Goal: Task Accomplishment & Management: Complete application form

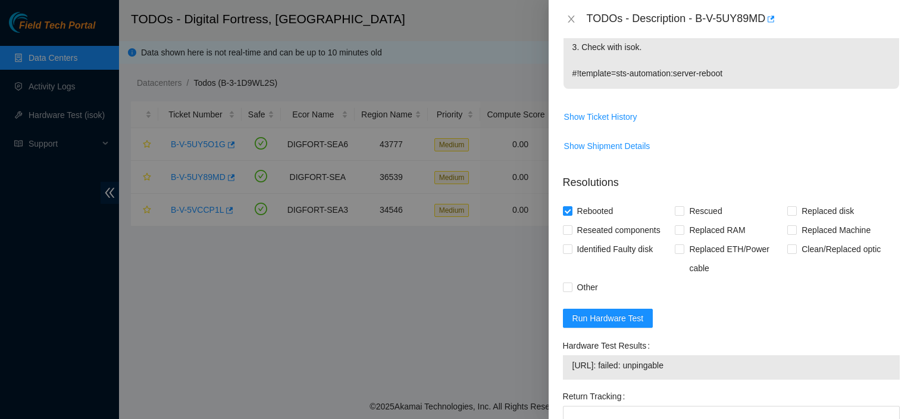
scroll to position [329, 0]
click at [633, 316] on span "Run Hardware Test" at bounding box center [608, 316] width 71 height 13
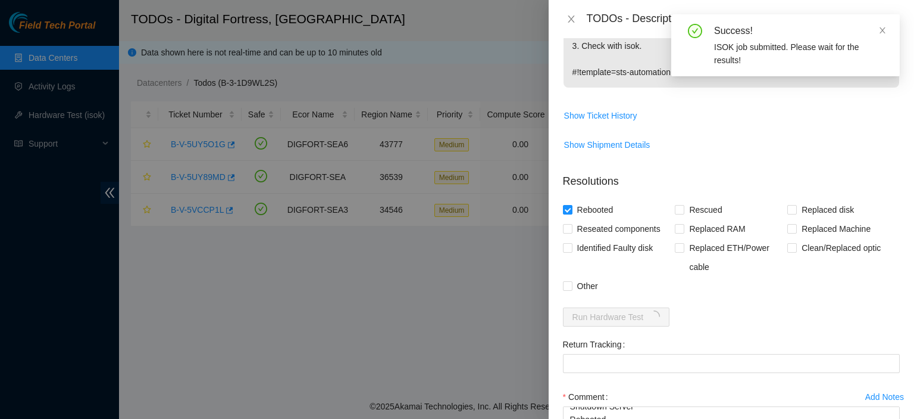
scroll to position [429, 0]
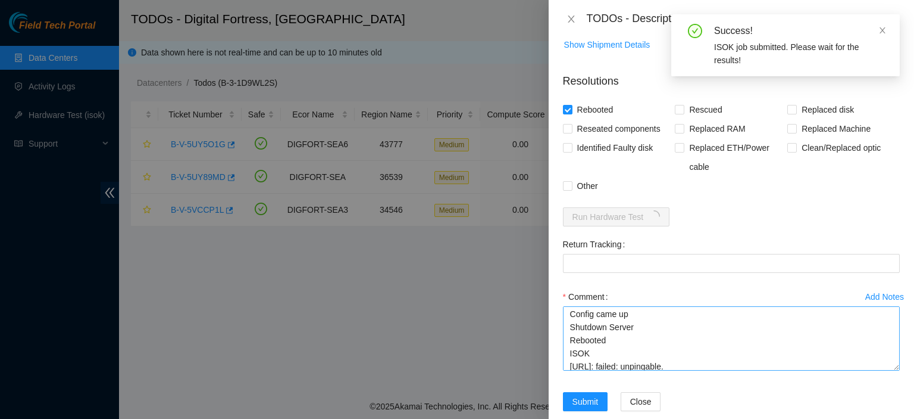
drag, startPoint x: 886, startPoint y: 346, endPoint x: 853, endPoint y: 373, distance: 42.7
click at [886, 370] on textarea "Connected Monitor Config came up Shutdown Server Rebooted ISOK 184.28.50.223: f…" at bounding box center [731, 338] width 337 height 64
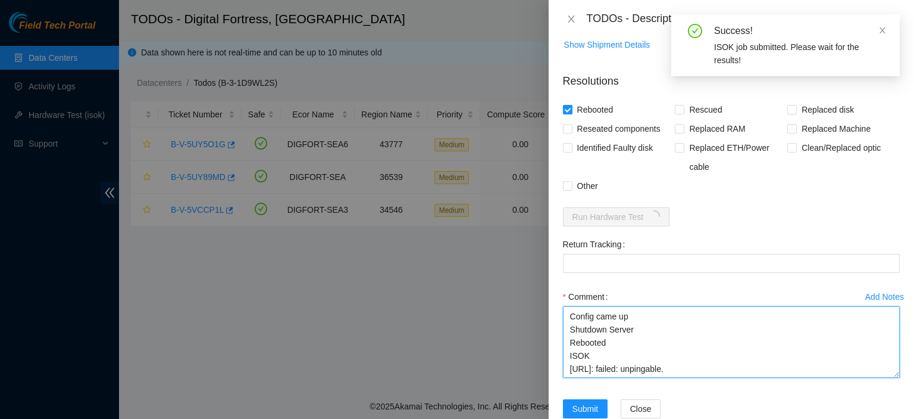
click at [779, 368] on textarea "Connected Monitor Config came up Shutdown Server Rebooted ISOK 184.28.50.223: f…" at bounding box center [731, 341] width 337 height 71
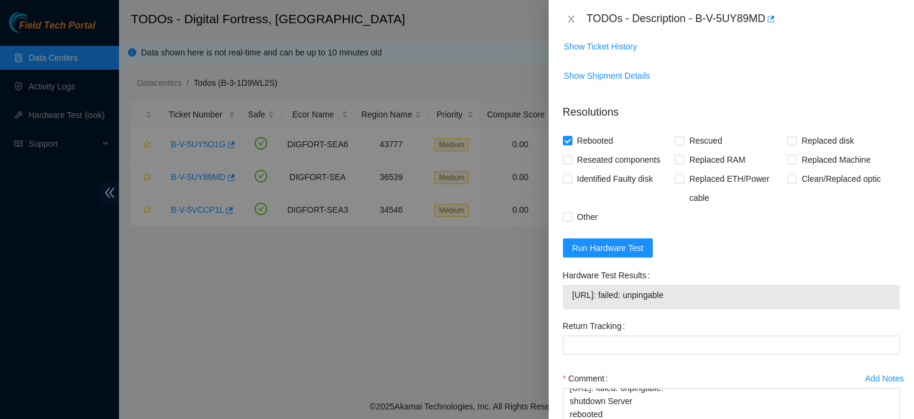
scroll to position [507, 0]
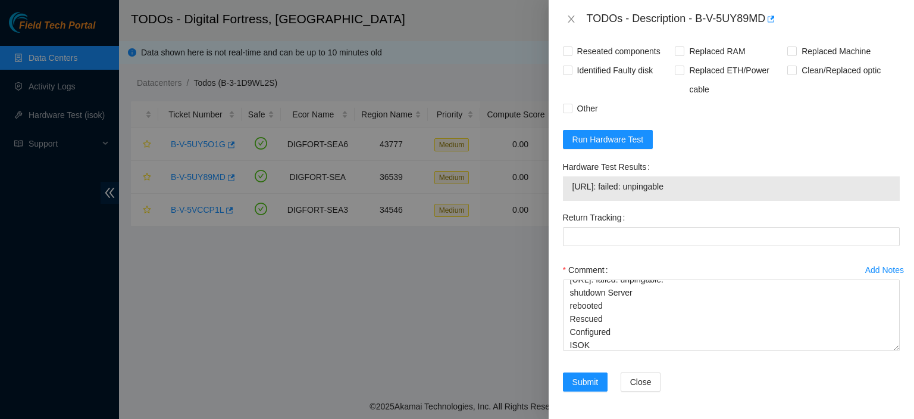
drag, startPoint x: 700, startPoint y: 191, endPoint x: 573, endPoint y: 192, distance: 126.8
click at [573, 192] on td "184.28.50.223: failed: unpingable" at bounding box center [731, 188] width 319 height 18
copy span "184.28.50.223: failed: unpingable"
click at [640, 342] on textarea "Connected Monitor Config came up Shutdown Server Rebooted ISOK 184.28.50.223: f…" at bounding box center [731, 314] width 337 height 71
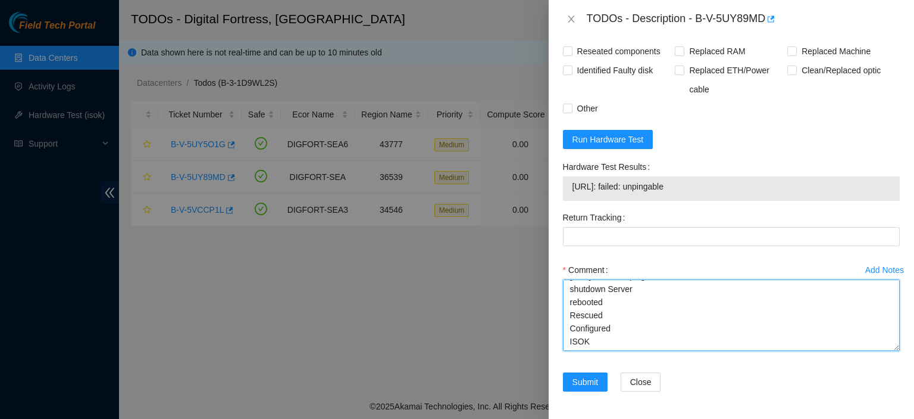
paste textarea "184.28.50.223: failed: unpingable"
type textarea "Connected Monitor Config came up Shutdown Server Rebooted ISOK 184.28.50.223: f…"
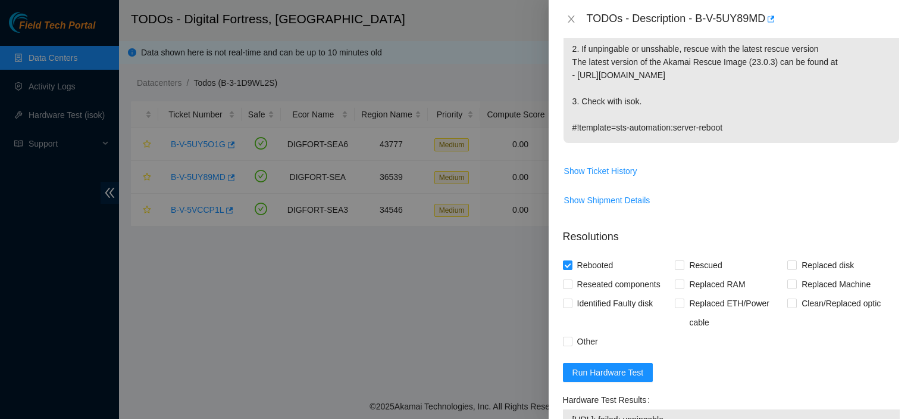
scroll to position [256, 0]
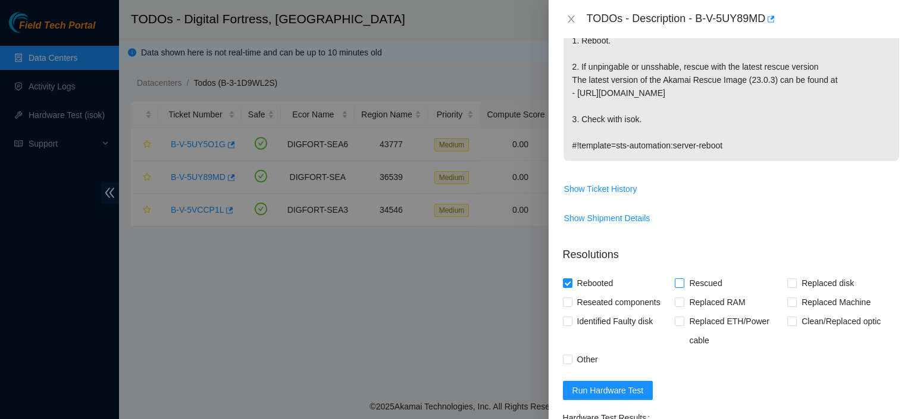
click at [676, 281] on input "Rescued" at bounding box center [679, 282] width 8 height 8
checkbox input "true"
click at [566, 359] on input "Other" at bounding box center [567, 358] width 8 height 8
checkbox input "true"
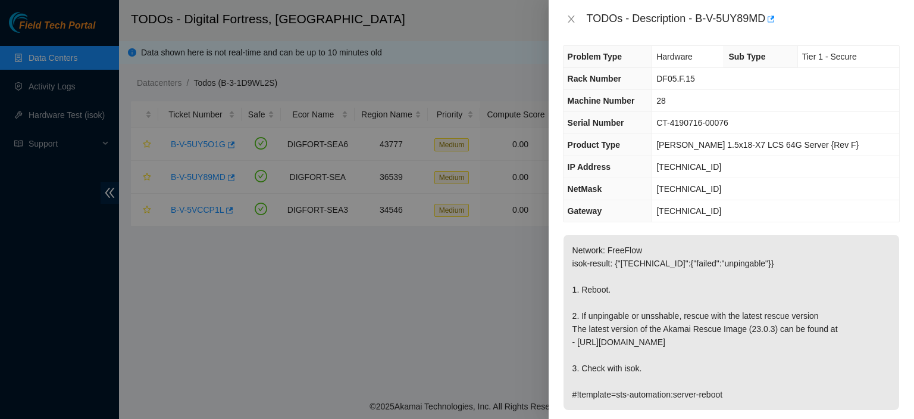
scroll to position [0, 0]
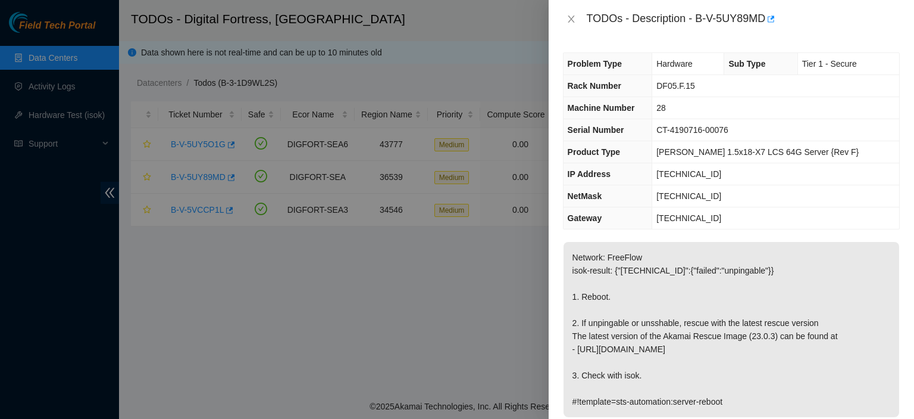
drag, startPoint x: 914, startPoint y: 8, endPoint x: 898, endPoint y: 66, distance: 60.4
click at [898, 66] on div "TODOs - Description - B-V-5UY89MD Problem Type Hardware Sub Type Tier 1 - Secur…" at bounding box center [732, 209] width 366 height 419
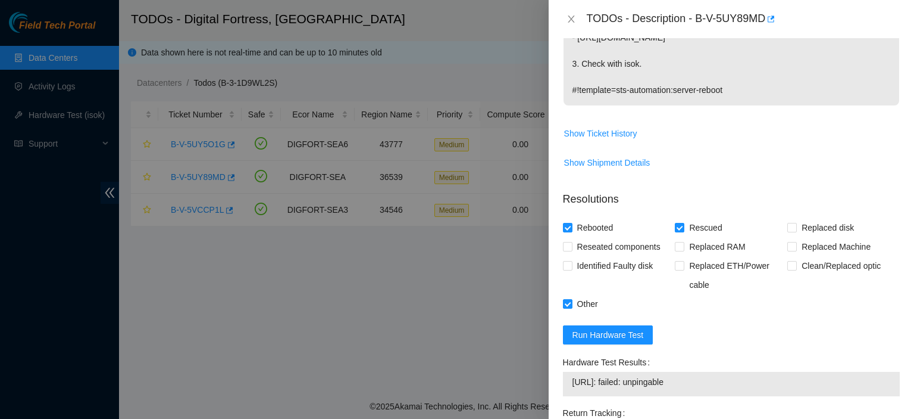
scroll to position [314, 0]
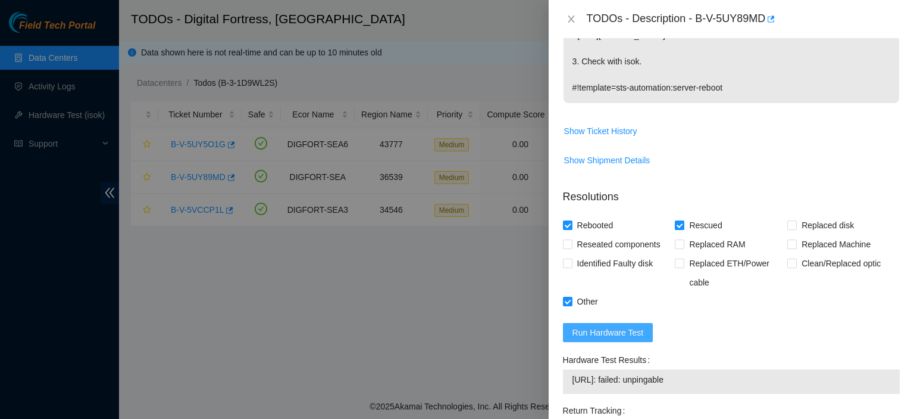
click at [601, 326] on span "Run Hardware Test" at bounding box center [608, 332] width 71 height 13
click at [892, 130] on div "Problem Type Hardware Sub Type Tier 1 - Secure Rack Number DF05.F.15 Machine Nu…" at bounding box center [732, 228] width 366 height 380
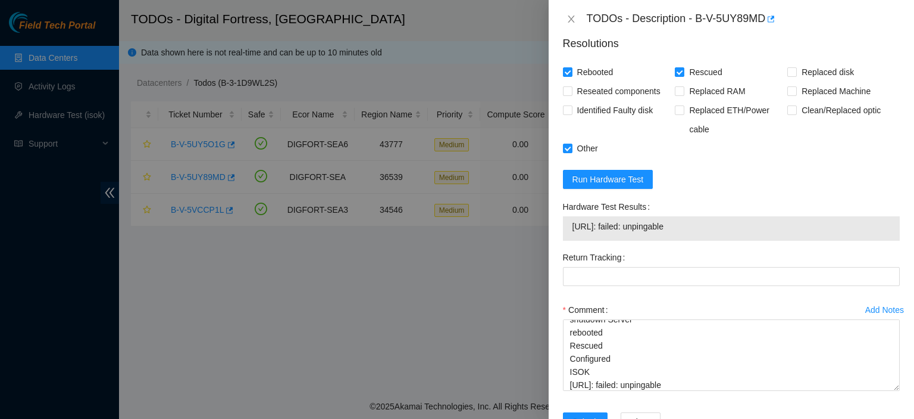
scroll to position [507, 0]
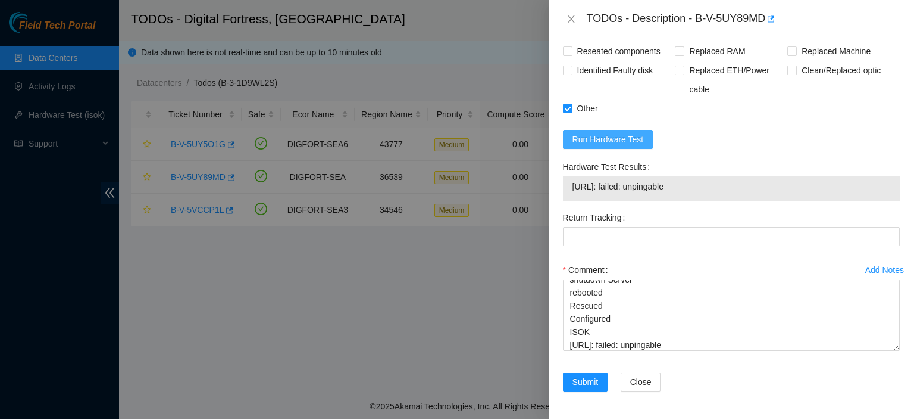
click at [622, 142] on span "Run Hardware Test" at bounding box center [608, 139] width 71 height 13
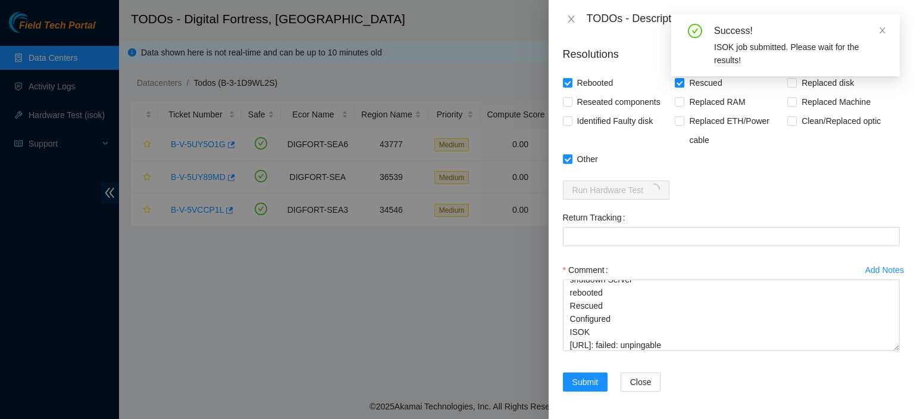
click at [713, 350] on div "Comment Connected Monitor Config came up Shutdown Server Rebooted ISOK 184.28.5…" at bounding box center [731, 309] width 337 height 98
click at [709, 341] on textarea "Connected Monitor Config came up Shutdown Server Rebooted ISOK 184.28.50.223: f…" at bounding box center [731, 314] width 337 height 71
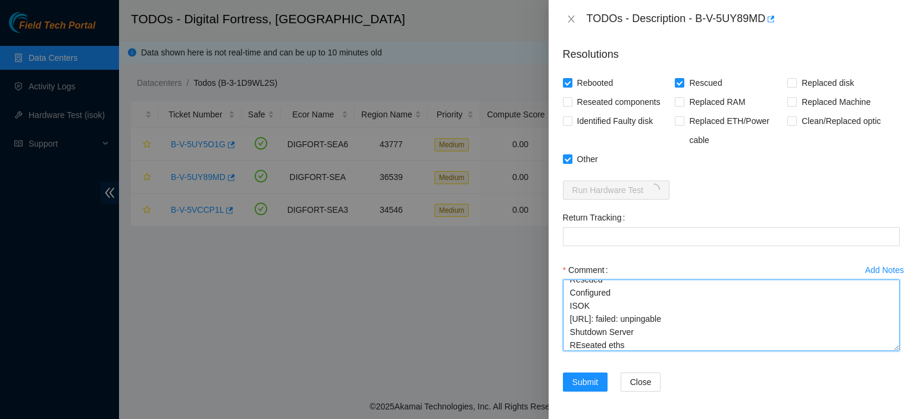
scroll to position [127, 0]
drag, startPoint x: 643, startPoint y: 321, endPoint x: 568, endPoint y: 320, distance: 75.0
click at [568, 320] on textarea "Connected Monitor Config came up Shutdown Server Rebooted ISOK 184.28.50.223: f…" at bounding box center [731, 314] width 337 height 71
click at [619, 347] on textarea "Connected Monitor Config came up Shutdown Server Rebooted ISOK 184.28.50.223: f…" at bounding box center [731, 314] width 337 height 71
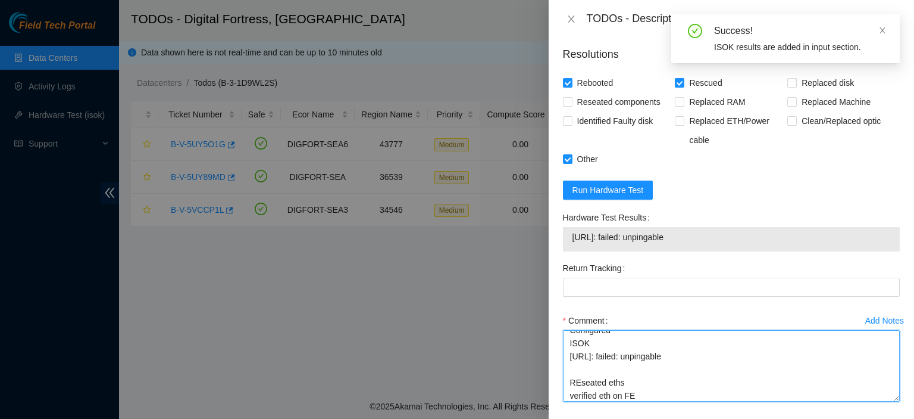
scroll to position [140, 0]
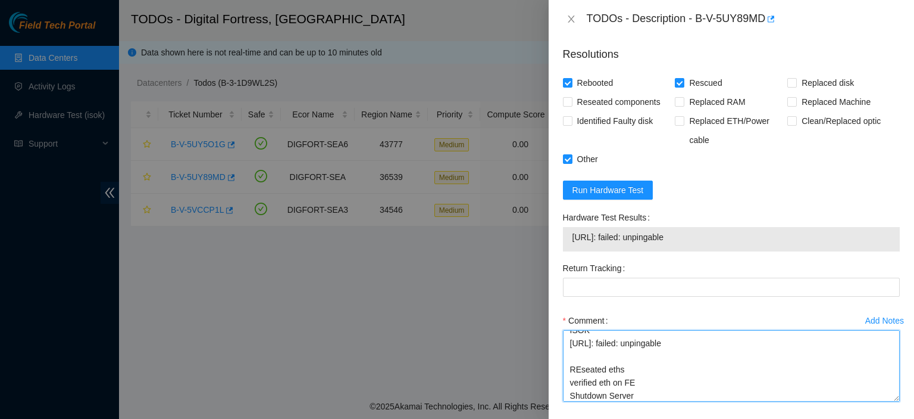
click at [639, 382] on textarea "Connected Monitor Config came up Shutdown Server Rebooted ISOK 184.28.50.223: f…" at bounding box center [731, 365] width 337 height 71
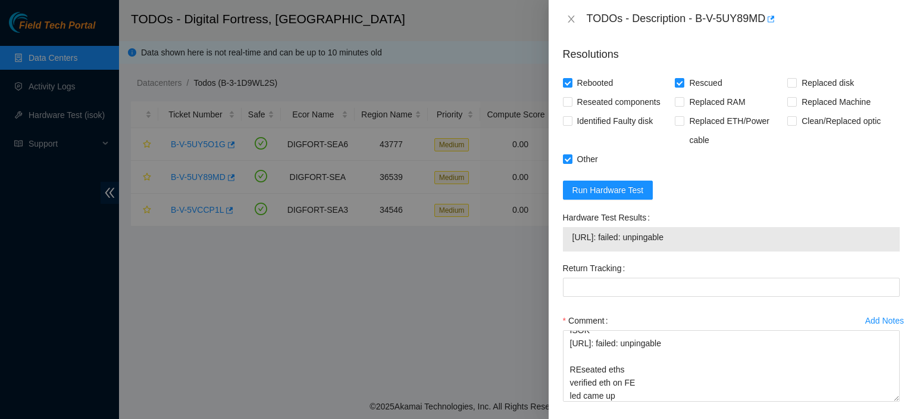
scroll to position [507, 0]
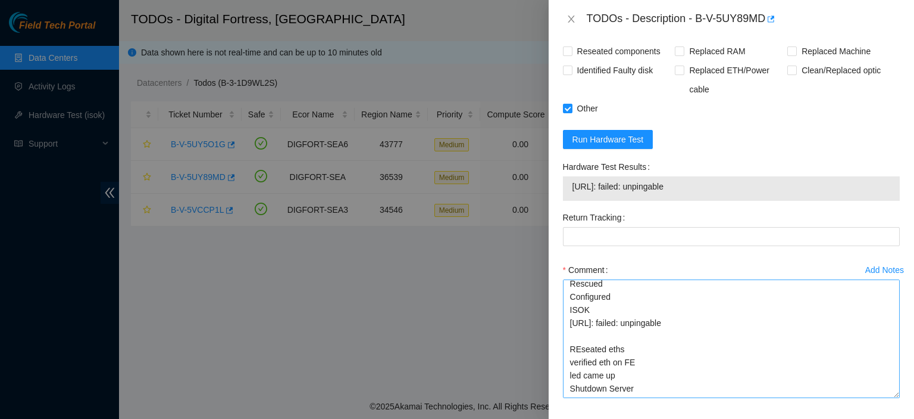
drag, startPoint x: 888, startPoint y: 345, endPoint x: 841, endPoint y: 375, distance: 56.0
click at [884, 392] on textarea "Connected Monitor Config came up Shutdown Server Rebooted ISOK 184.28.50.223: f…" at bounding box center [731, 338] width 337 height 118
click at [746, 388] on textarea "Connected Monitor Config came up Shutdown Server Rebooted ISOK 184.28.50.223: f…" at bounding box center [731, 338] width 337 height 118
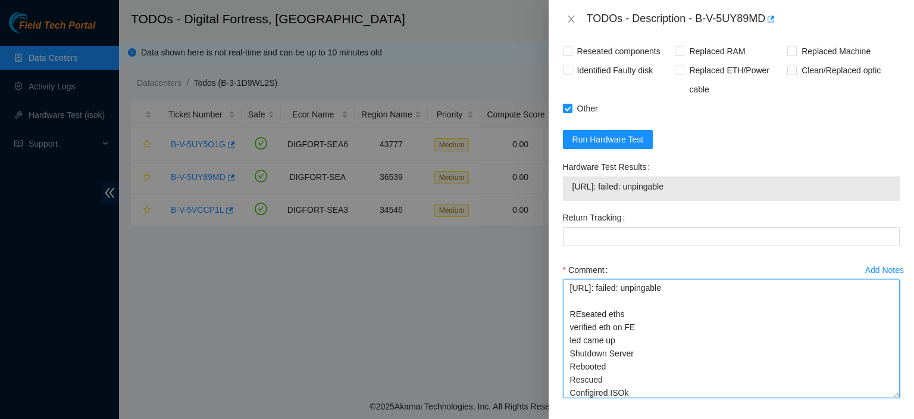
click at [602, 391] on textarea "Connected Monitor Config came up Shutdown Server Rebooted ISOK 184.28.50.223: f…" at bounding box center [731, 338] width 337 height 118
click at [614, 392] on textarea "Connected Monitor Config came up Shutdown Server Rebooted ISOK 184.28.50.223: f…" at bounding box center [731, 338] width 337 height 118
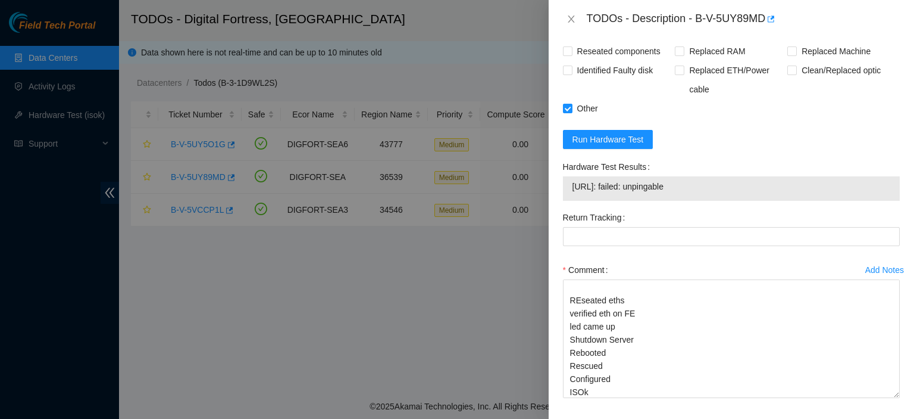
drag, startPoint x: 715, startPoint y: 188, endPoint x: 563, endPoint y: 180, distance: 152.0
click at [563, 180] on div "184.28.50.223: failed: unpingable" at bounding box center [731, 188] width 337 height 24
copy tbody "184.28.50.223: failed: unpingable"
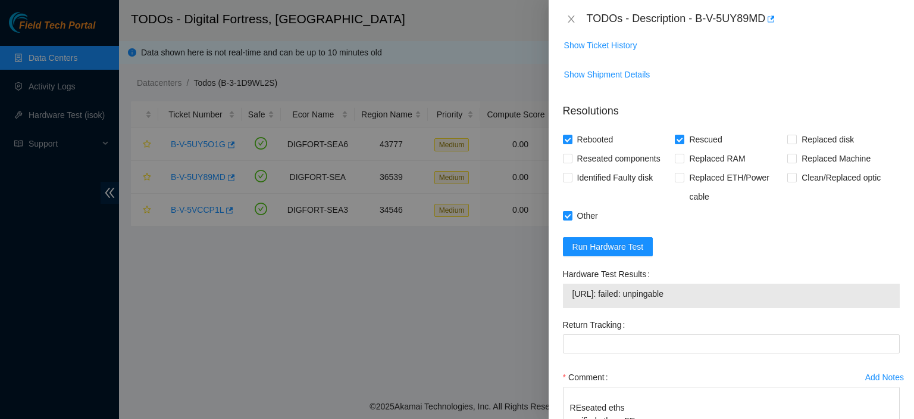
scroll to position [554, 0]
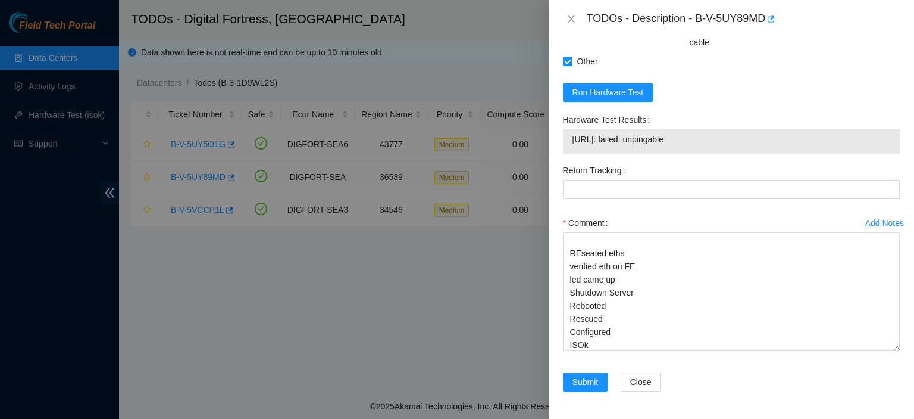
click at [656, 349] on div "Comment Connected Monitor Config came up Shutdown Server Rebooted ISOK 184.28.5…" at bounding box center [731, 285] width 337 height 145
click at [642, 346] on textarea "Connected Monitor Config came up Shutdown Server Rebooted ISOK 184.28.50.223: f…" at bounding box center [731, 291] width 337 height 118
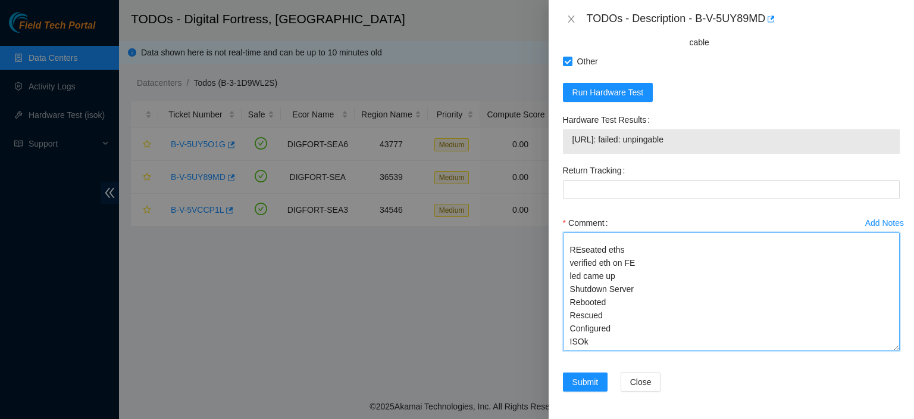
paste textarea "184.28.50.223: failed: unpingable"
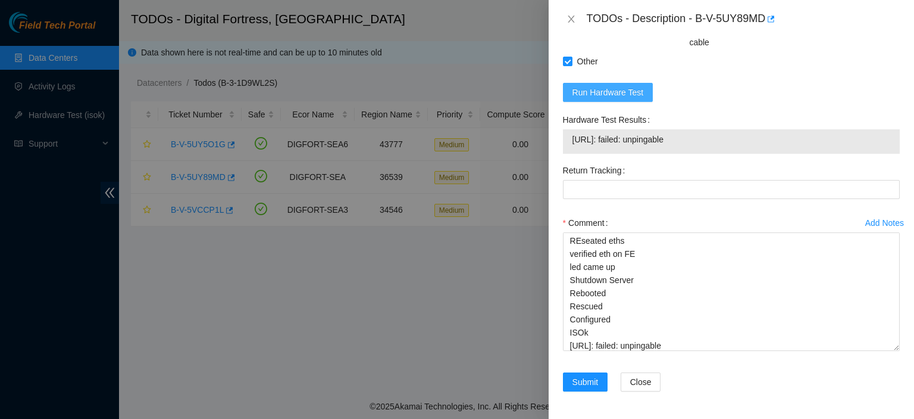
click at [594, 83] on button "Run Hardware Test" at bounding box center [608, 92] width 90 height 19
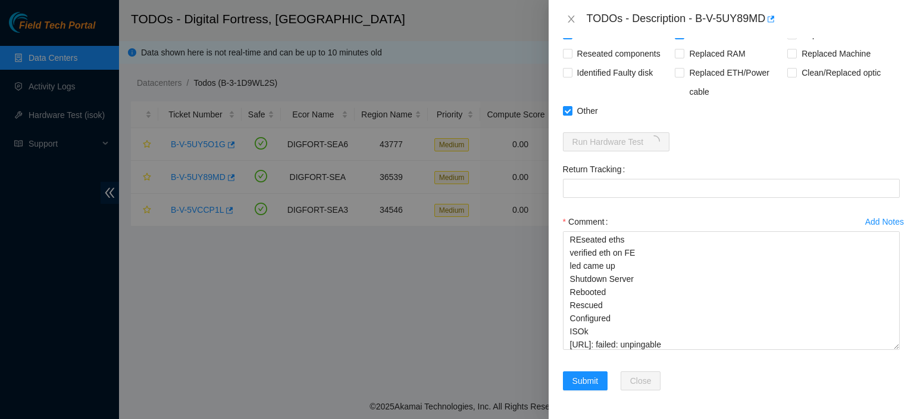
scroll to position [503, 0]
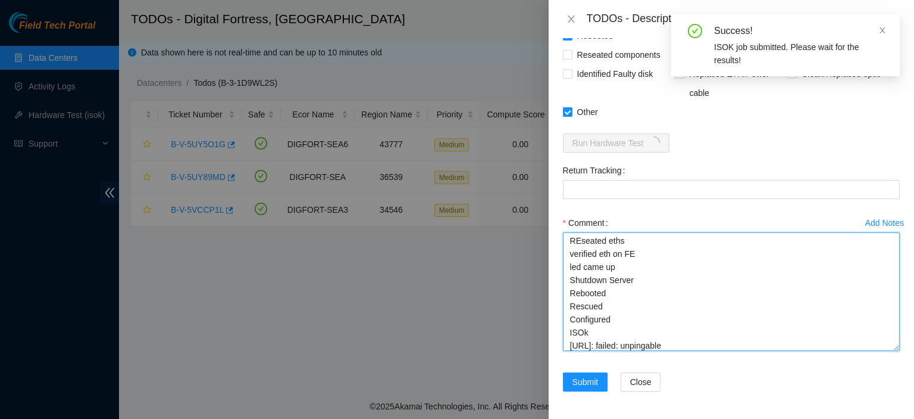
click at [712, 349] on textarea "Connected Monitor Config came up Shutdown Server Rebooted ISOK 184.28.50.223: f…" at bounding box center [731, 291] width 337 height 118
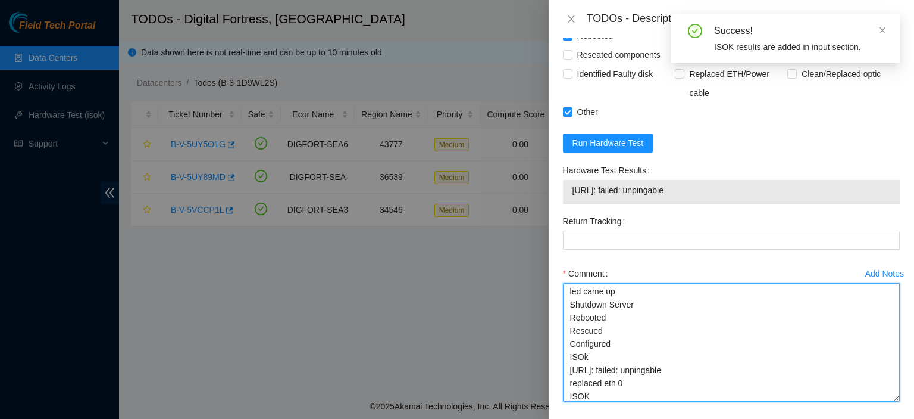
drag, startPoint x: 679, startPoint y: 317, endPoint x: 762, endPoint y: 360, distance: 93.7
click at [762, 360] on textarea "Connected Monitor Config came up Shutdown Server Rebooted ISOK 184.28.50.223: f…" at bounding box center [731, 342] width 337 height 118
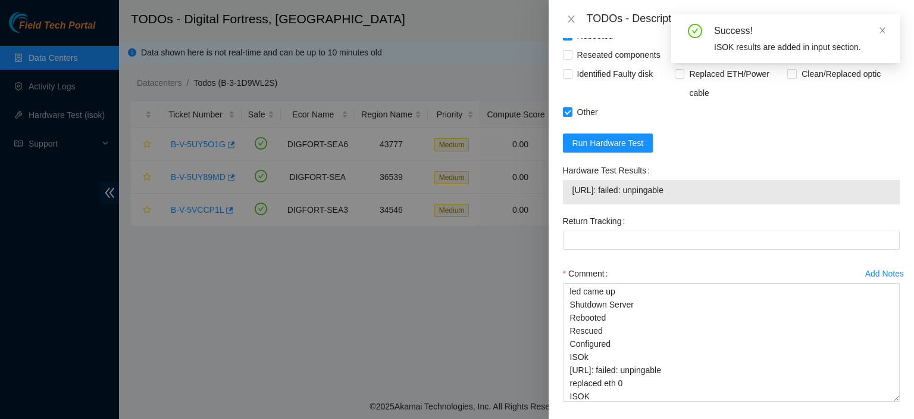
scroll to position [554, 0]
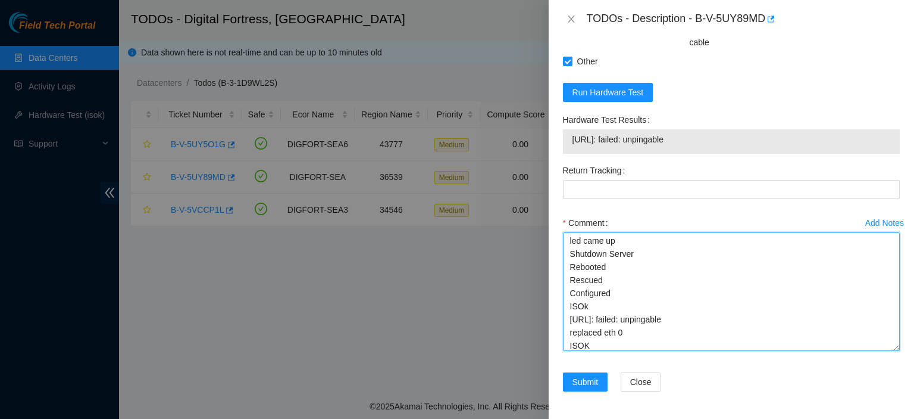
click at [632, 325] on textarea "Connected Monitor Config came up Shutdown Server Rebooted ISOK 184.28.50.223: f…" at bounding box center [731, 291] width 337 height 118
click at [636, 318] on textarea "Connected Monitor Config came up Shutdown Server Rebooted ISOK 184.28.50.223: f…" at bounding box center [731, 291] width 337 height 118
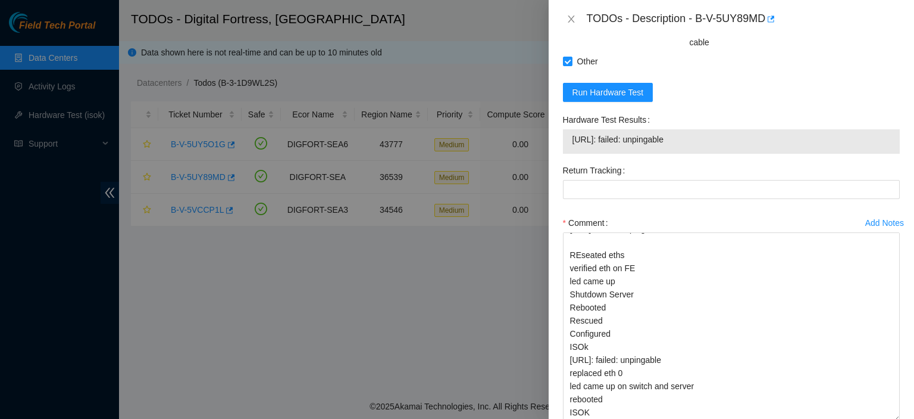
scroll to position [146, 0]
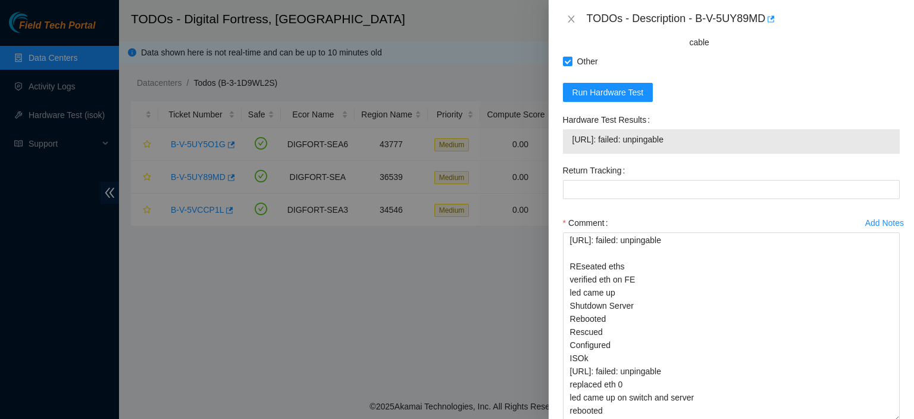
drag, startPoint x: 886, startPoint y: 342, endPoint x: 854, endPoint y: 424, distance: 87.7
click at [854, 418] on html "Field Tech Portal Data Centers Activity Logs Hardware Test (isok) Support TODOs…" at bounding box center [457, 209] width 914 height 419
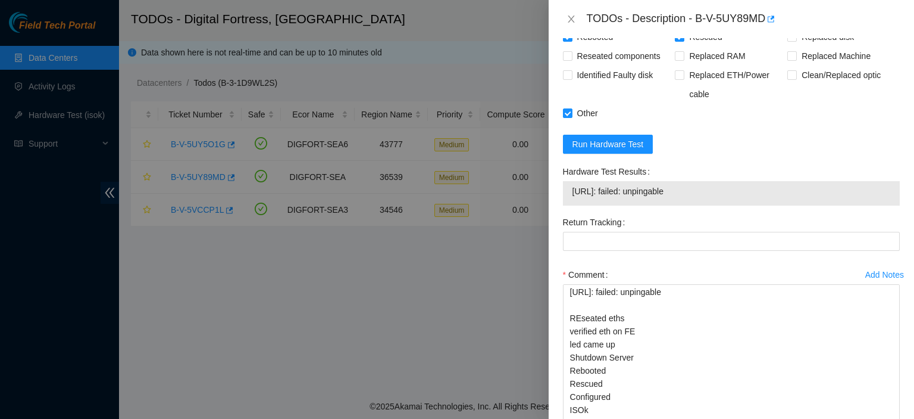
scroll to position [503, 0]
click at [614, 138] on span "Run Hardware Test" at bounding box center [608, 142] width 71 height 13
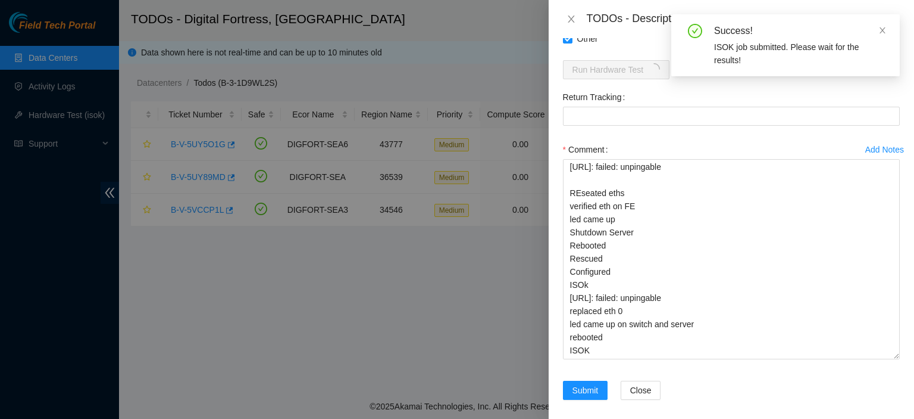
scroll to position [582, 0]
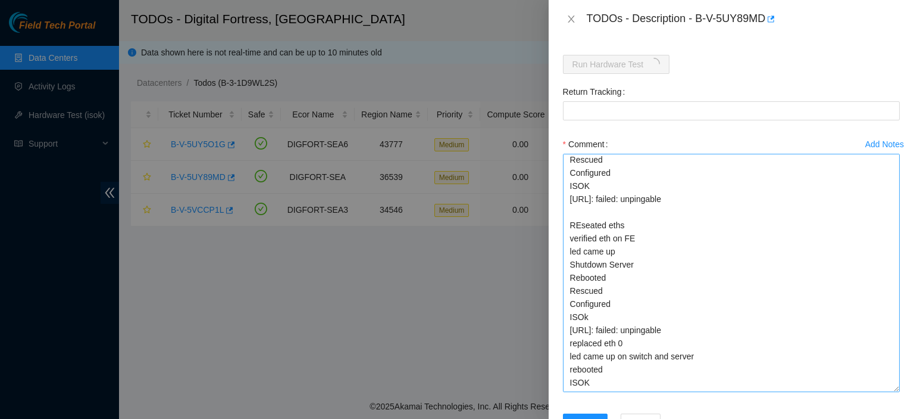
drag, startPoint x: 884, startPoint y: 349, endPoint x: 890, endPoint y: 388, distance: 38.6
click at [890, 388] on textarea "Connected Monitor Config came up Shutdown Server Rebooted ISOK 184.28.50.223: f…" at bounding box center [731, 273] width 337 height 238
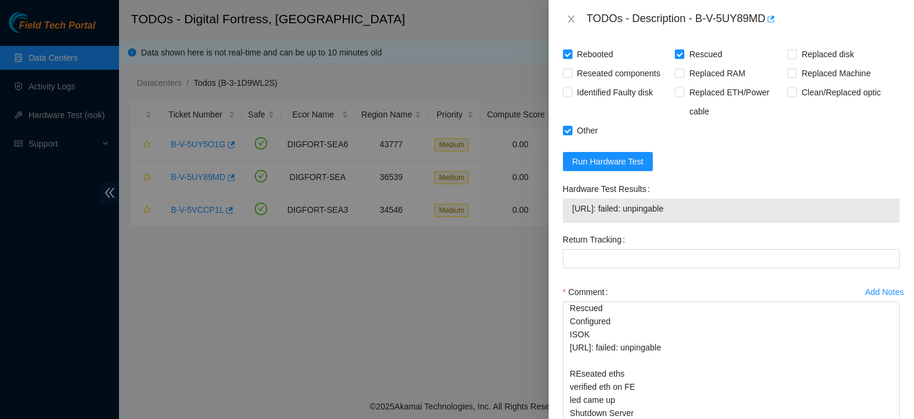
scroll to position [483, 0]
click at [610, 171] on form "Resolutions Rebooted Rescued Replaced disk Reseated components Replaced RAM Rep…" at bounding box center [731, 303] width 337 height 586
click at [610, 160] on span "Run Hardware Test" at bounding box center [608, 162] width 71 height 13
click at [616, 160] on span "Run Hardware Test" at bounding box center [608, 162] width 71 height 13
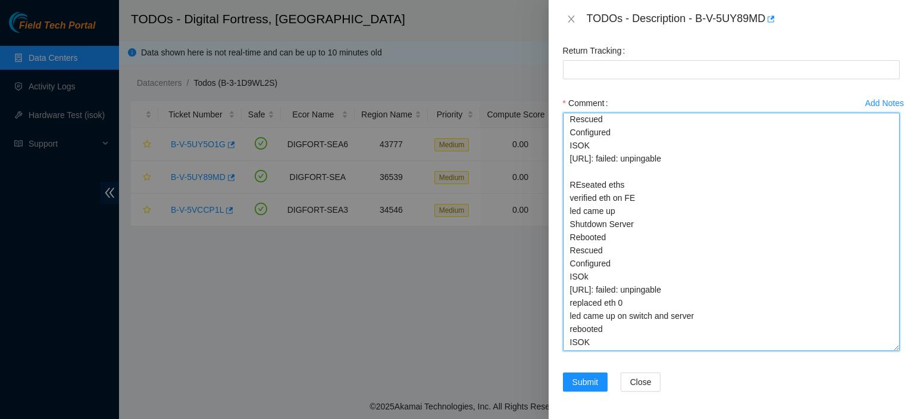
click at [741, 335] on textarea "Connected Monitor Config came up Shutdown Server Rebooted ISOK 184.28.50.223: f…" at bounding box center [731, 232] width 337 height 238
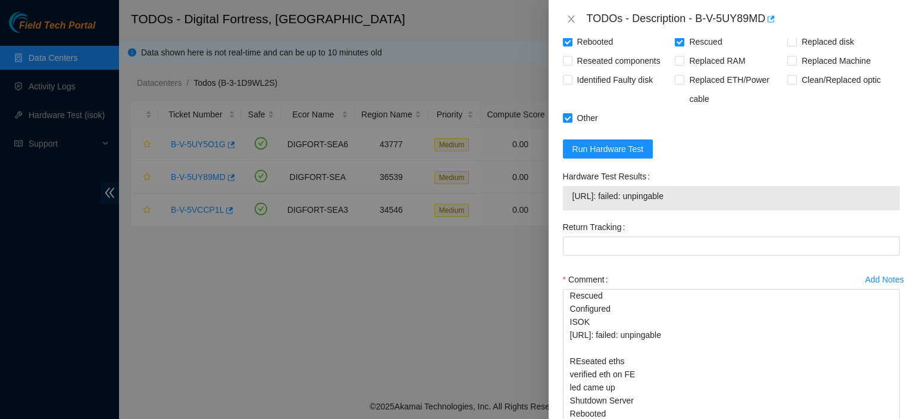
scroll to position [479, 0]
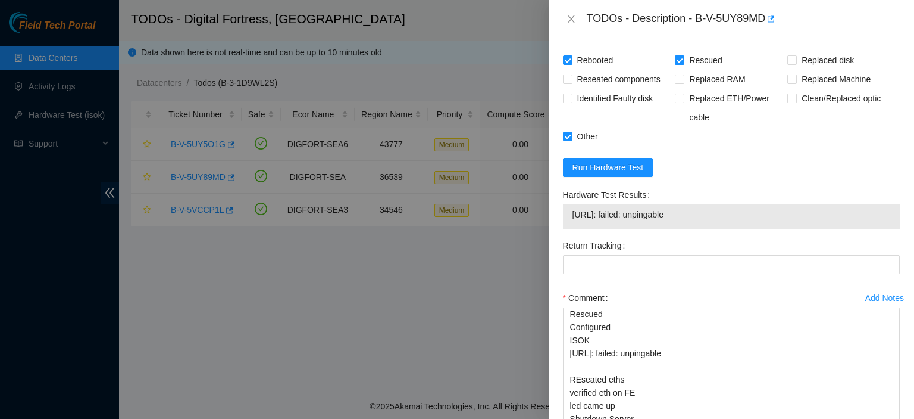
drag, startPoint x: 691, startPoint y: 210, endPoint x: 567, endPoint y: 217, distance: 124.0
click at [567, 217] on div "184.28.50.223: failed: unpingable" at bounding box center [731, 216] width 337 height 24
copy tbody "184.28.50.223: failed: unpingable"
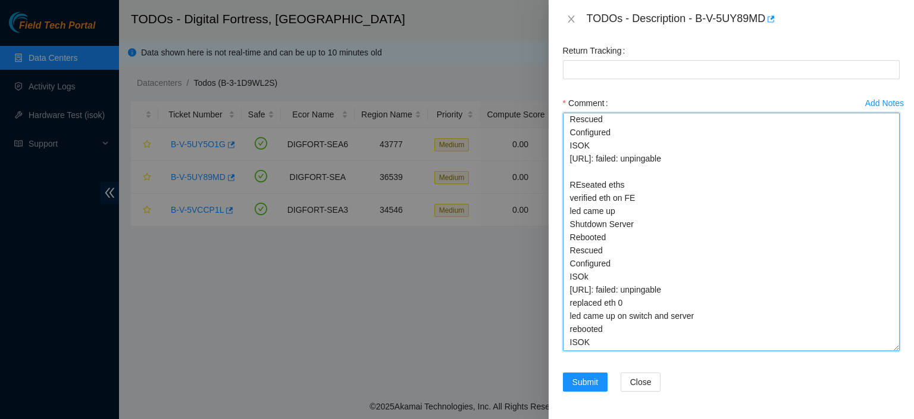
click at [652, 342] on textarea "Connected Monitor Config came up Shutdown Server Rebooted ISOK 184.28.50.223: f…" at bounding box center [731, 232] width 337 height 238
paste textarea "184.28.50.223: failed: unpingable"
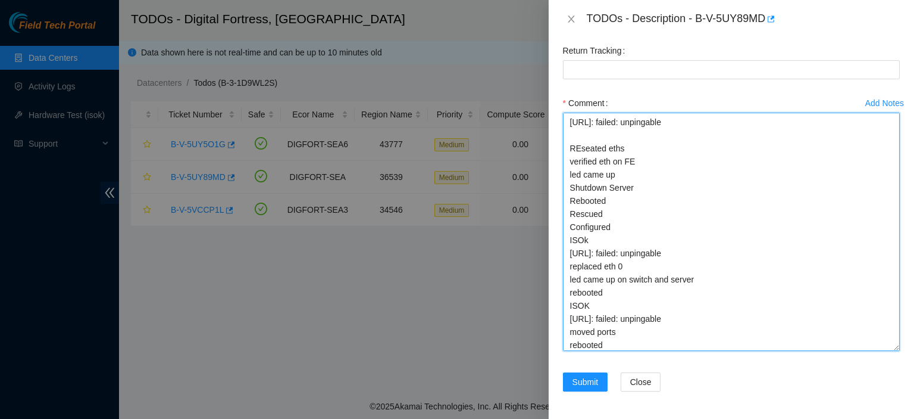
scroll to position [157, 0]
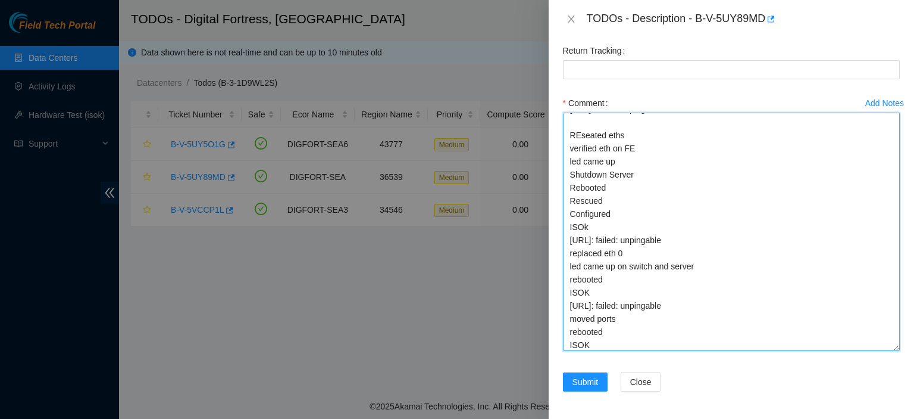
type textarea "Connected Monitor Config came up Shutdown Server Rebooted ISOK 184.28.50.223: f…"
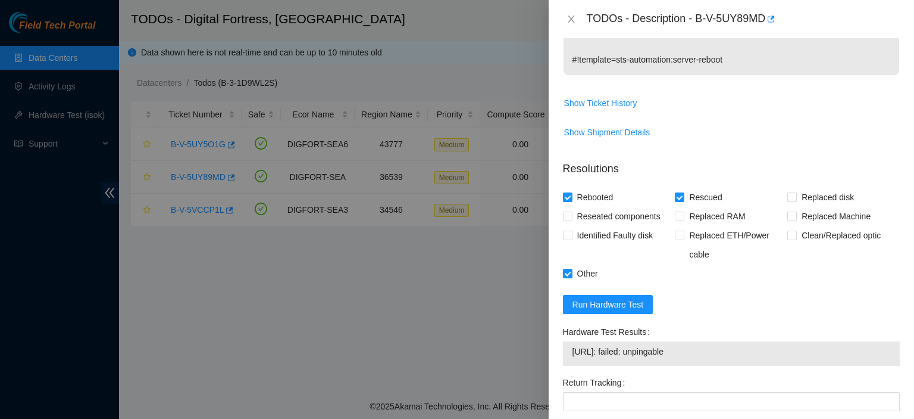
scroll to position [348, 0]
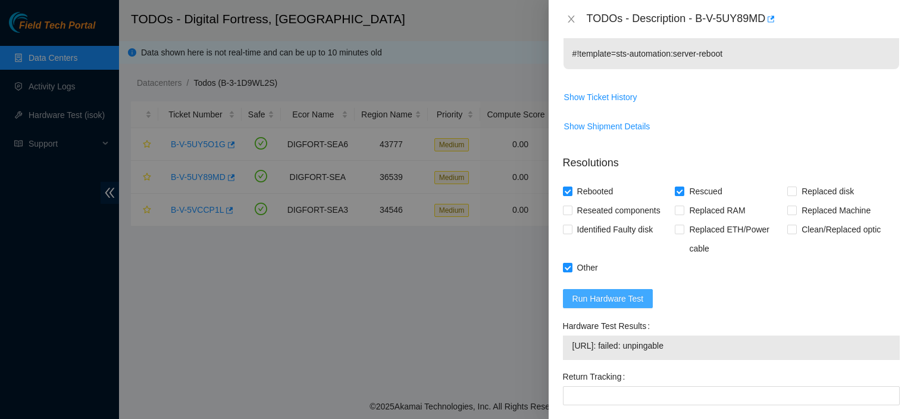
click at [628, 293] on span "Run Hardware Test" at bounding box center [608, 298] width 71 height 13
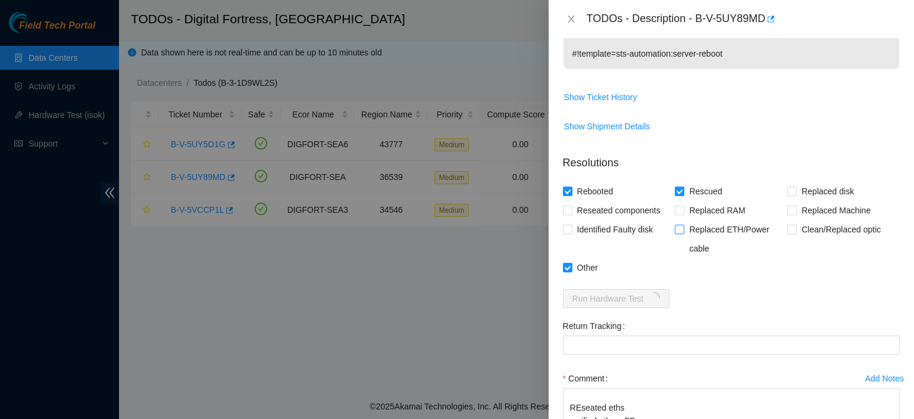
click at [675, 227] on input "Replaced ETH/Power cable" at bounding box center [679, 228] width 8 height 8
checkbox input "true"
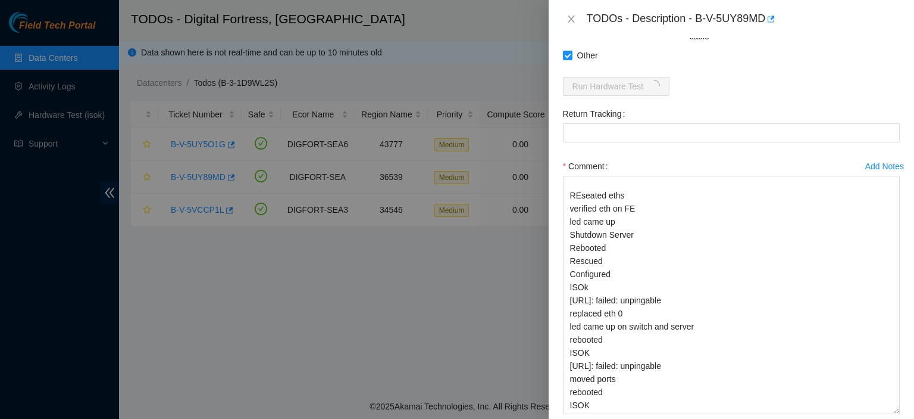
scroll to position [608, 0]
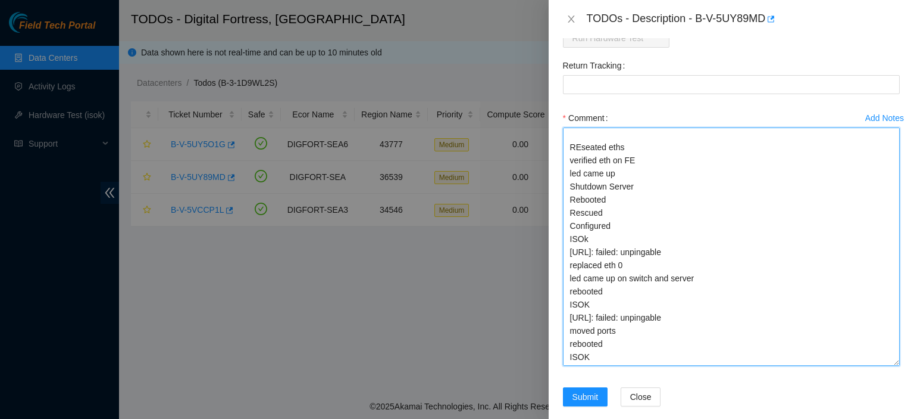
click at [664, 330] on textarea "Connected Monitor Config came up Shutdown Server Rebooted ISOK 184.28.50.223: f…" at bounding box center [731, 246] width 337 height 238
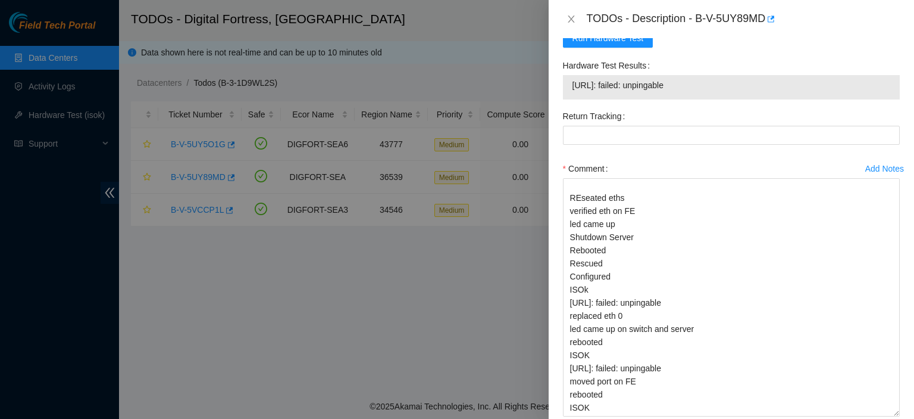
scroll to position [673, 0]
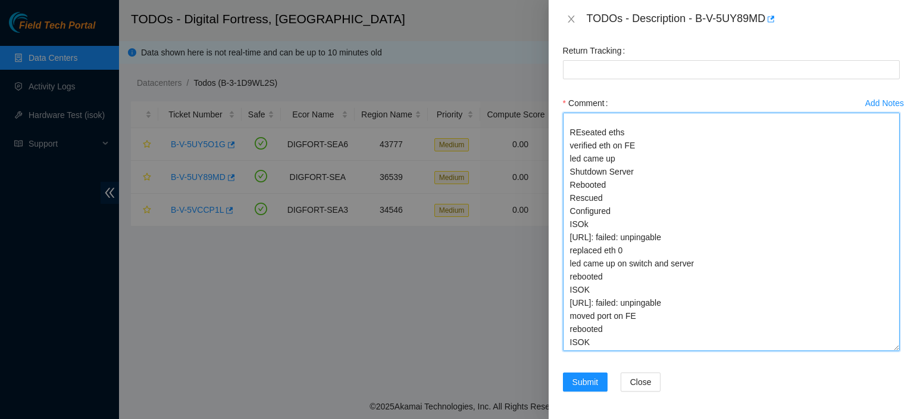
click at [654, 318] on textarea "Connected Monitor Config came up Shutdown Server Rebooted ISOK 184.28.50.223: f…" at bounding box center [731, 232] width 337 height 238
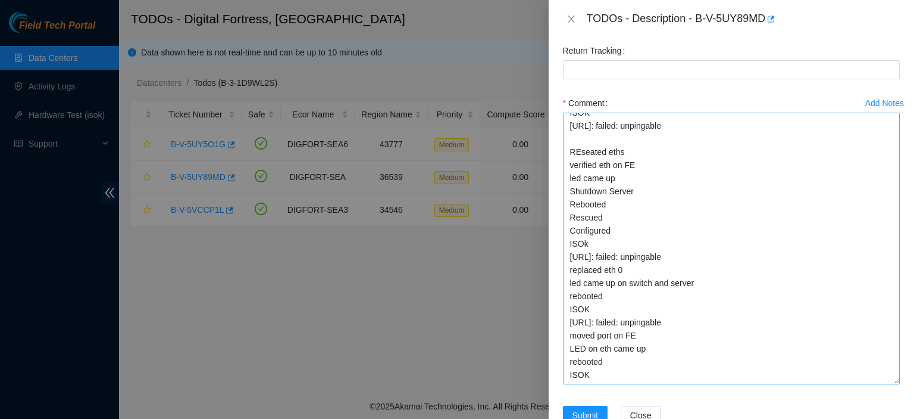
scroll to position [140, 0]
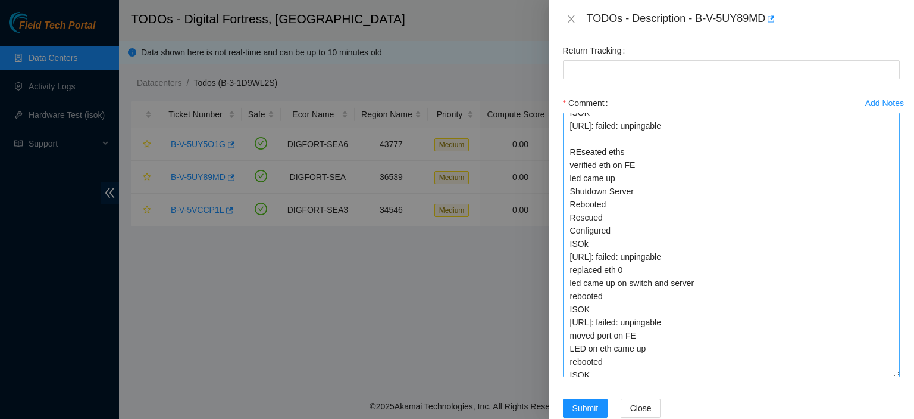
drag, startPoint x: 887, startPoint y: 346, endPoint x: 885, endPoint y: 371, distance: 25.1
click at [885, 371] on textarea "Connected Monitor Config came up Shutdown Server Rebooted ISOK 184.28.50.223: f…" at bounding box center [731, 245] width 337 height 264
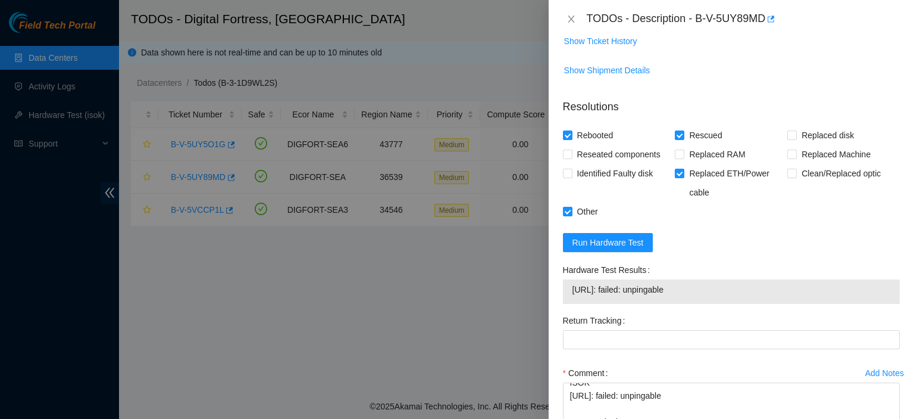
scroll to position [396, 0]
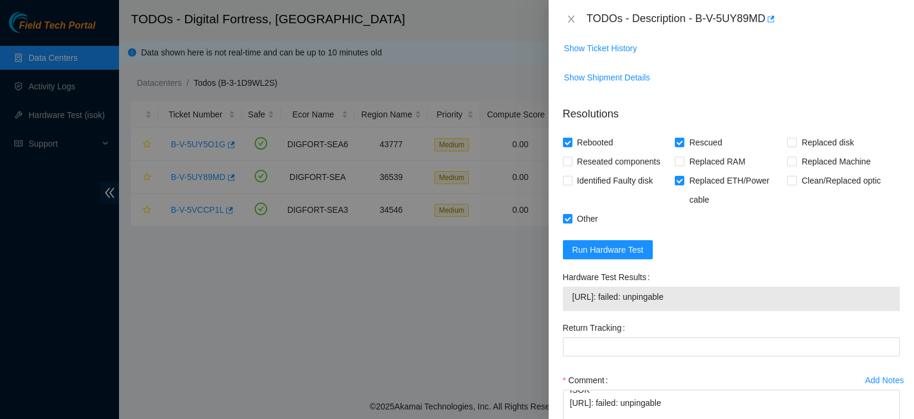
drag, startPoint x: 572, startPoint y: 294, endPoint x: 729, endPoint y: 297, distance: 156.6
click at [729, 297] on span "184.28.50.223: failed: unpingable" at bounding box center [732, 296] width 318 height 13
copy span "184.28.50.223: failed: unpingable"
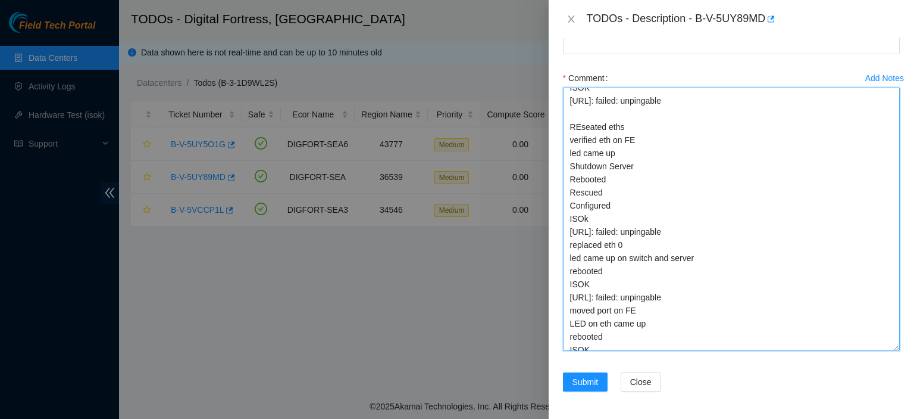
scroll to position [148, 0]
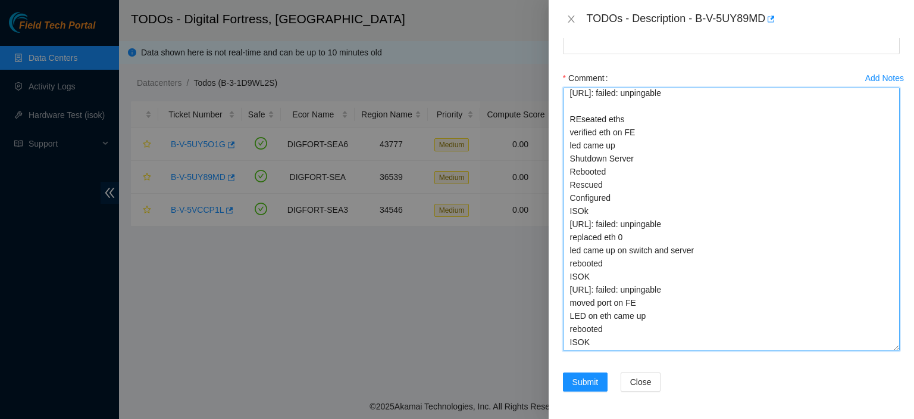
click at [629, 341] on textarea "Connected Monitor Config came up Shutdown Server Rebooted ISOK 184.28.50.223: f…" at bounding box center [731, 219] width 337 height 263
paste textarea "184.28.50.223: failed: unpingable"
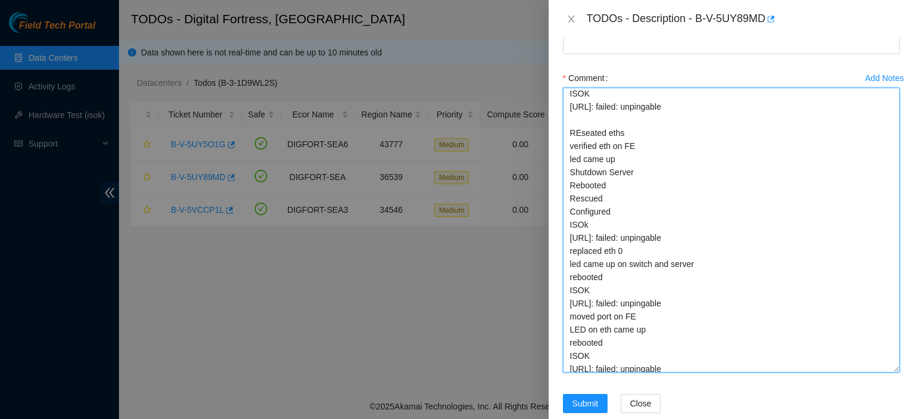
drag, startPoint x: 881, startPoint y: 344, endPoint x: 888, endPoint y: 373, distance: 30.0
click at [888, 372] on textarea "Connected Monitor Config came up Shutdown Server Rebooted ISOK 184.28.50.223: f…" at bounding box center [731, 230] width 337 height 285
click at [722, 365] on textarea "Connected Monitor Config came up Shutdown Server Rebooted ISOK 184.28.50.223: f…" at bounding box center [731, 234] width 337 height 292
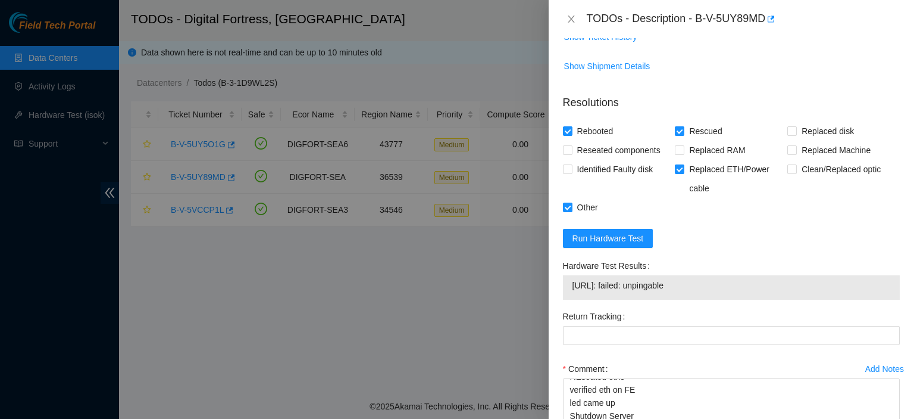
scroll to position [410, 0]
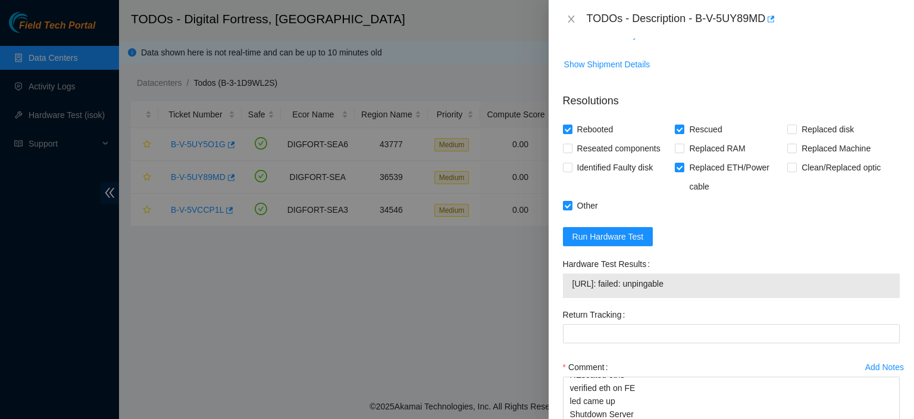
click at [598, 247] on form "Resolutions Rebooted Rescued Replaced disk Reseated components Replaced RAM Rep…" at bounding box center [731, 402] width 337 height 639
click at [608, 233] on span "Run Hardware Test" at bounding box center [608, 236] width 71 height 13
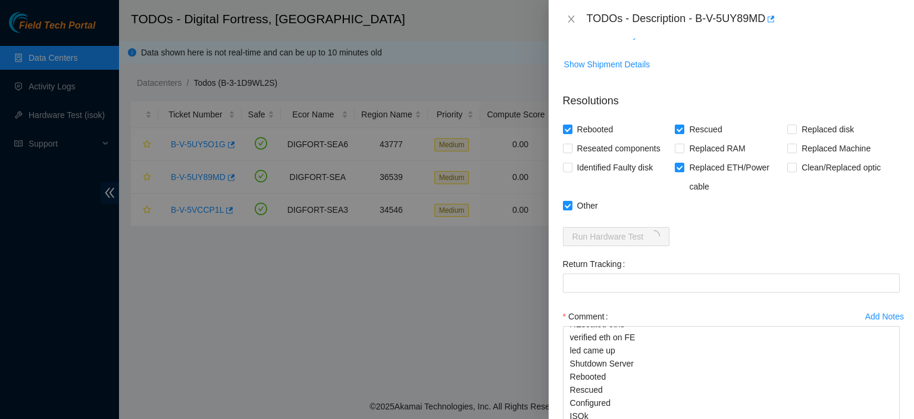
scroll to position [676, 0]
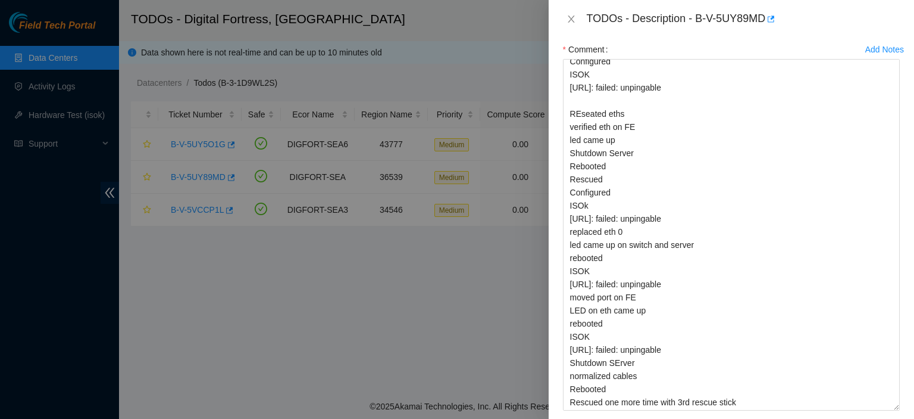
drag, startPoint x: 886, startPoint y: 344, endPoint x: 892, endPoint y: 405, distance: 61.7
click at [892, 405] on div "Add Notes Comment Connected Monitor Config came up Shutdown Server Rebooted ISO…" at bounding box center [731, 236] width 346 height 392
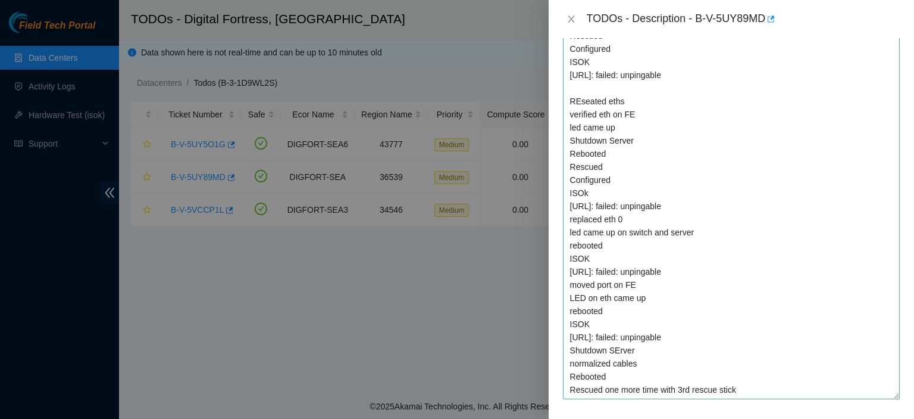
scroll to position [63, 0]
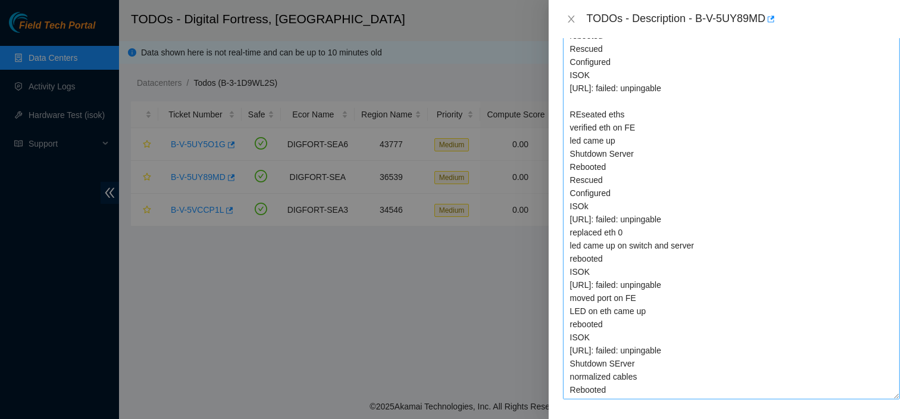
drag, startPoint x: 883, startPoint y: 345, endPoint x: 888, endPoint y: 405, distance: 60.9
click at [888, 399] on textarea "Connected Monitor Config came up Shutdown Server Rebooted ISOK 184.28.50.223: f…" at bounding box center [731, 198] width 337 height 401
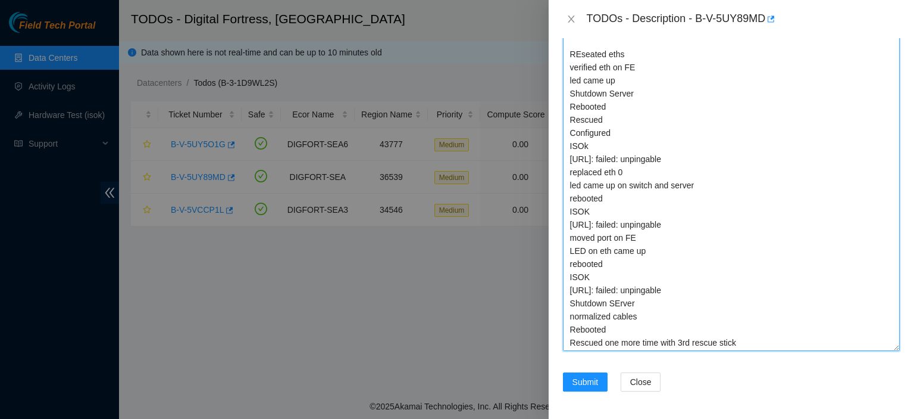
click at [798, 344] on textarea "Connected Monitor Config came up Shutdown Server Rebooted ISOK 184.28.50.223: f…" at bounding box center [731, 143] width 337 height 413
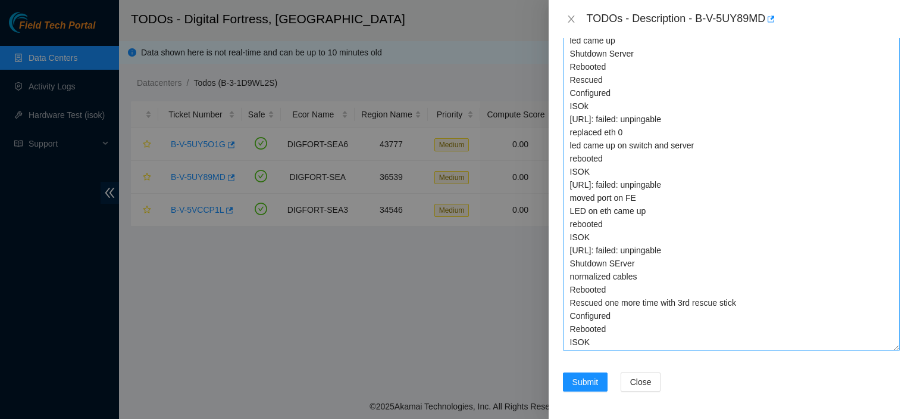
scroll to position [848, 0]
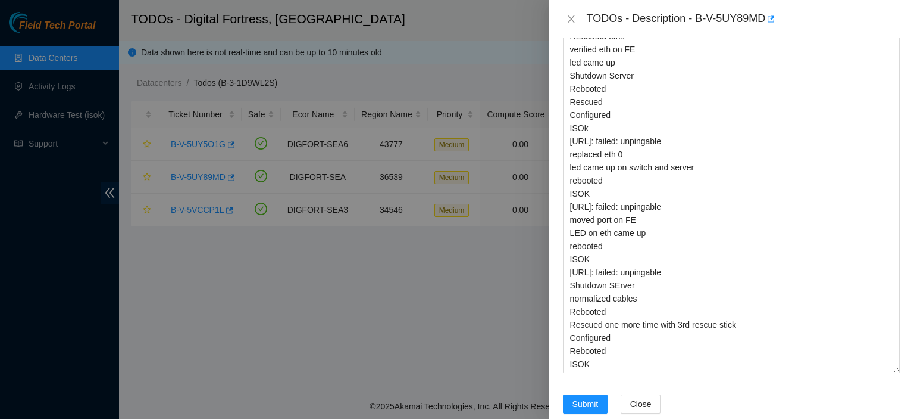
drag, startPoint x: 883, startPoint y: 345, endPoint x: 894, endPoint y: 368, distance: 24.8
click at [893, 368] on div "Add Notes Comment Connected Monitor Config came up Shutdown Server Rebooted ISO…" at bounding box center [731, 156] width 346 height 475
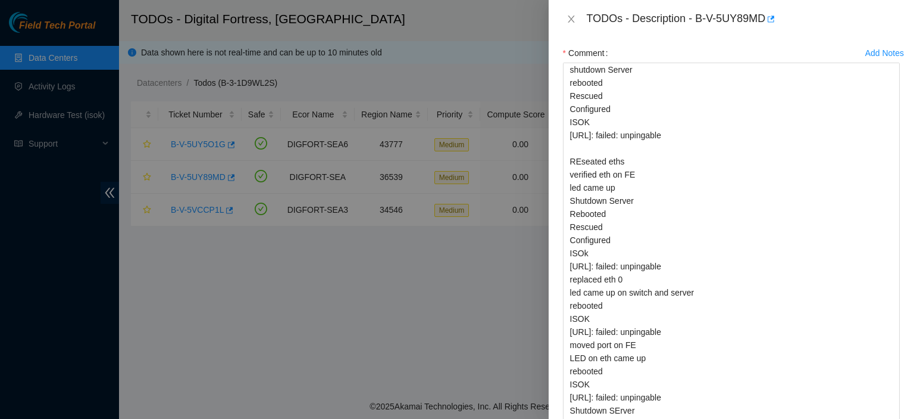
scroll to position [870, 0]
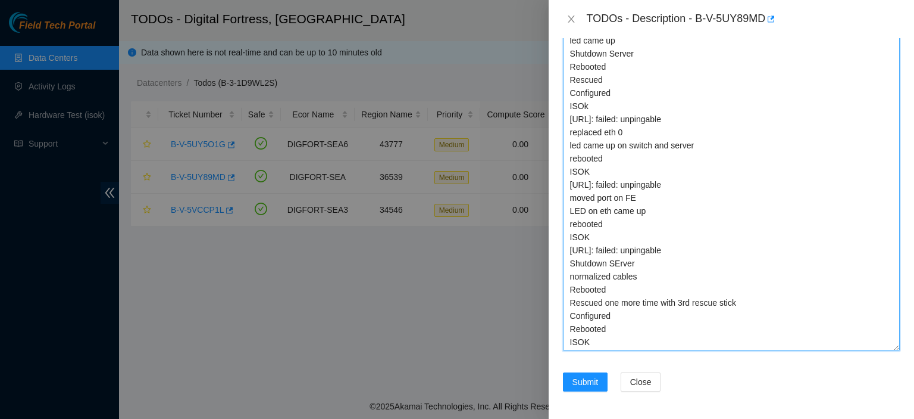
click at [869, 129] on textarea "Connected Monitor Config came up Shutdown Server Rebooted ISOK 184.28.50.223: f…" at bounding box center [731, 132] width 337 height 435
click at [855, 259] on textarea "Connected Monitor Config came up Shutdown Server Rebooted ISOK 184.28.50.223: f…" at bounding box center [731, 132] width 337 height 435
click at [848, 266] on textarea "Connected Monitor Config came up Shutdown Server Rebooted ISOK 184.28.50.223: f…" at bounding box center [731, 132] width 337 height 435
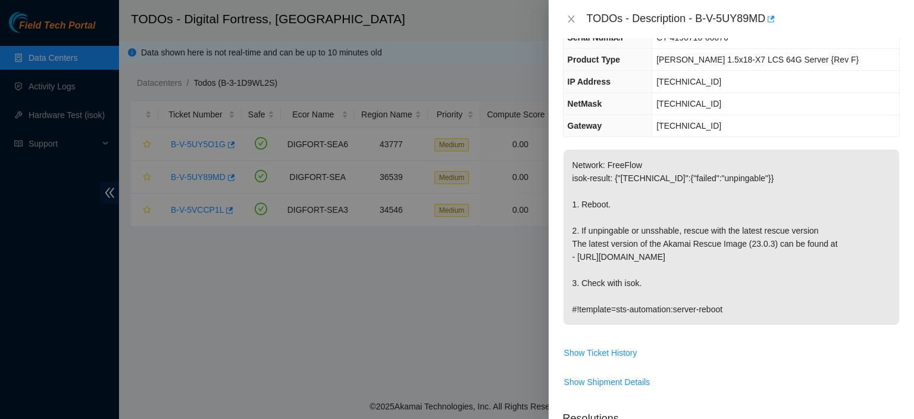
scroll to position [0, 0]
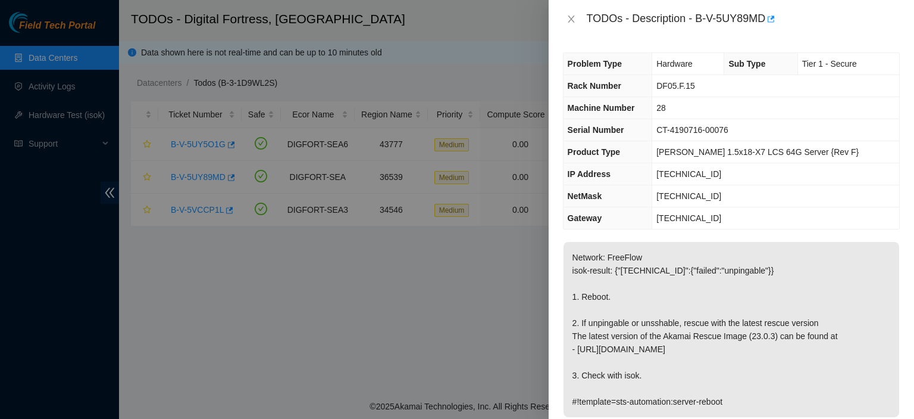
click at [649, 126] on th "Serial Number" at bounding box center [608, 130] width 89 height 22
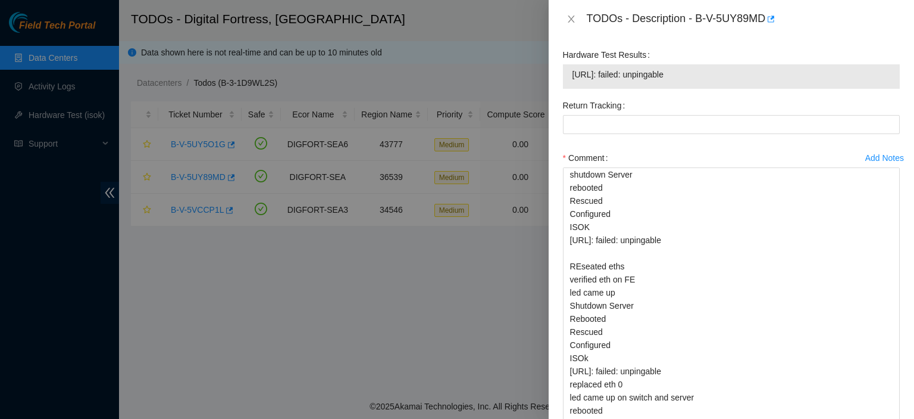
scroll to position [570, 0]
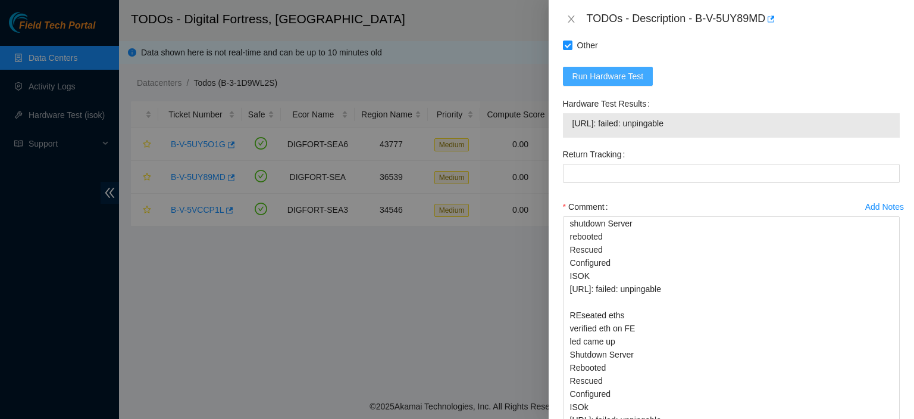
click at [629, 77] on span "Run Hardware Test" at bounding box center [608, 76] width 71 height 13
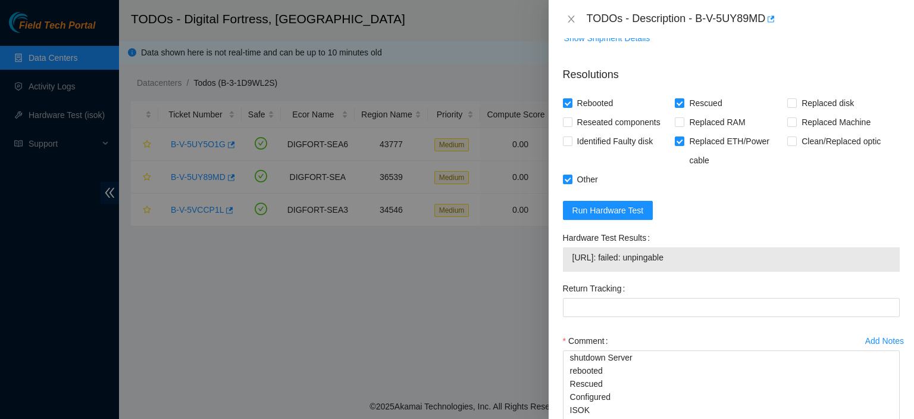
scroll to position [591, 0]
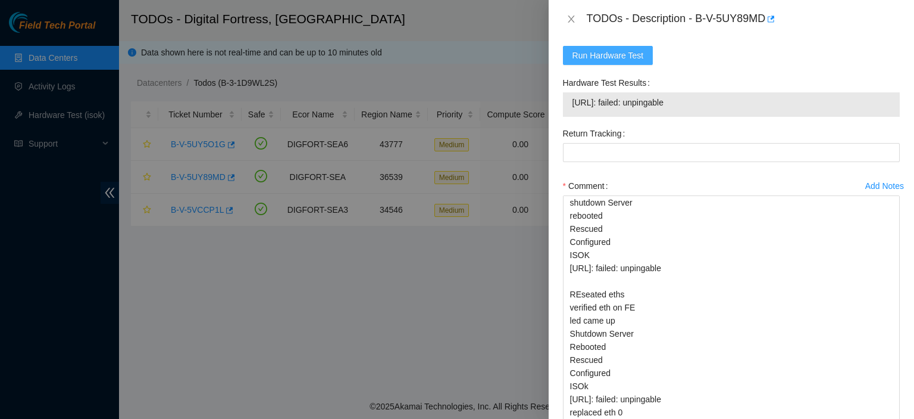
click at [630, 55] on span "Run Hardware Test" at bounding box center [608, 55] width 71 height 13
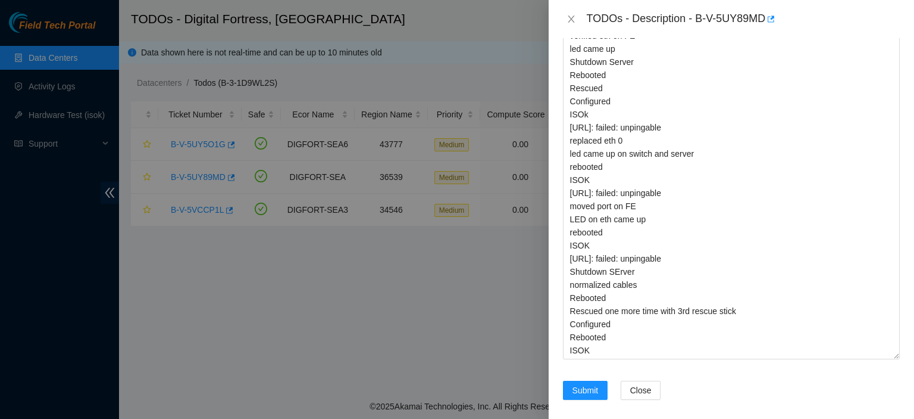
scroll to position [870, 0]
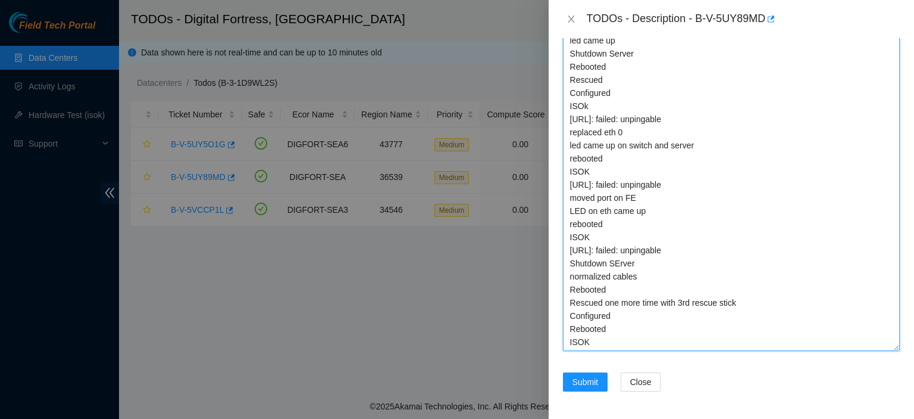
click at [648, 265] on textarea "Connected Monitor Config came up Shutdown Server Rebooted ISOK 184.28.50.223: f…" at bounding box center [731, 132] width 337 height 435
click at [646, 276] on textarea "Connected Monitor Config came up Shutdown Server Rebooted ISOK 184.28.50.223: f…" at bounding box center [731, 132] width 337 height 435
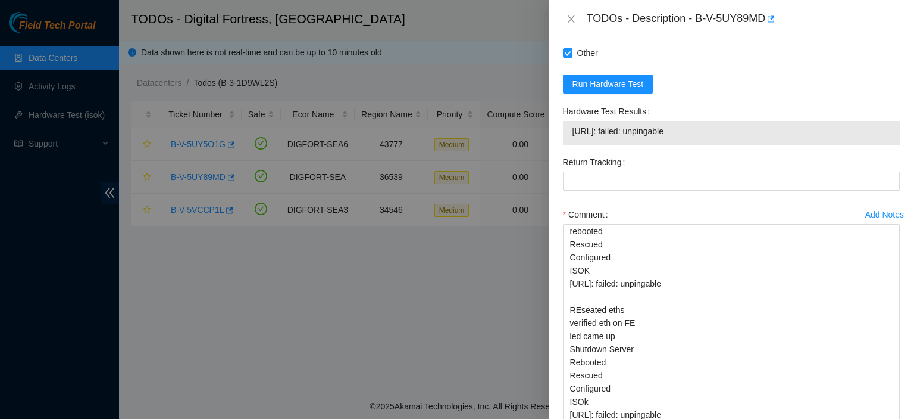
scroll to position [533, 0]
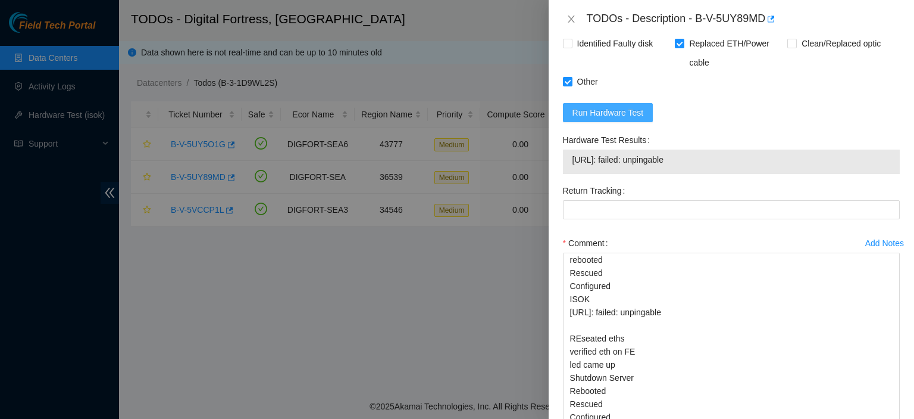
click at [635, 116] on span "Run Hardware Test" at bounding box center [608, 112] width 71 height 13
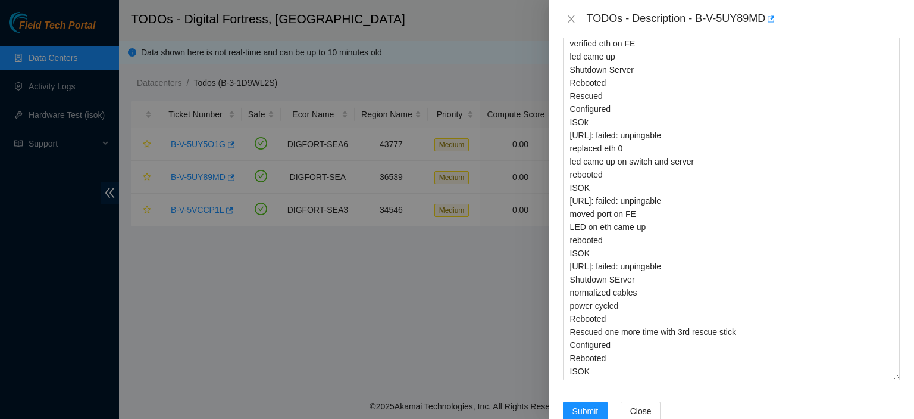
scroll to position [820, 0]
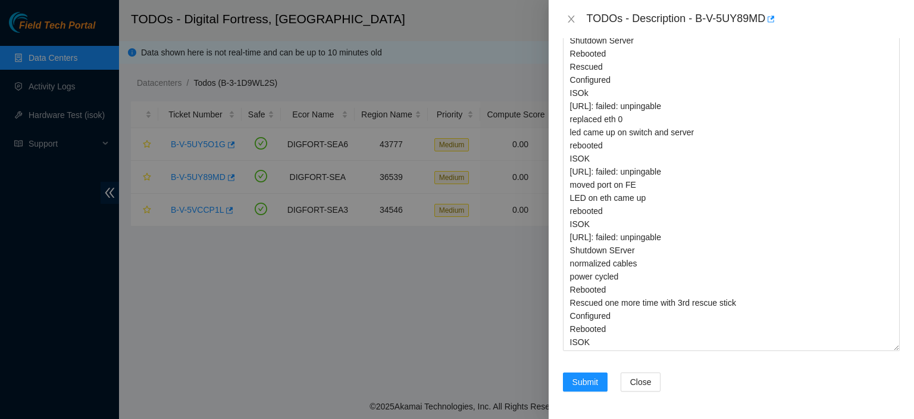
drag, startPoint x: 905, startPoint y: 400, endPoint x: 903, endPoint y: 301, distance: 99.4
click at [903, 301] on div "Problem Type Hardware Sub Type Tier 1 - Secure Rack Number DF05.F.15 Machine Nu…" at bounding box center [732, 228] width 366 height 380
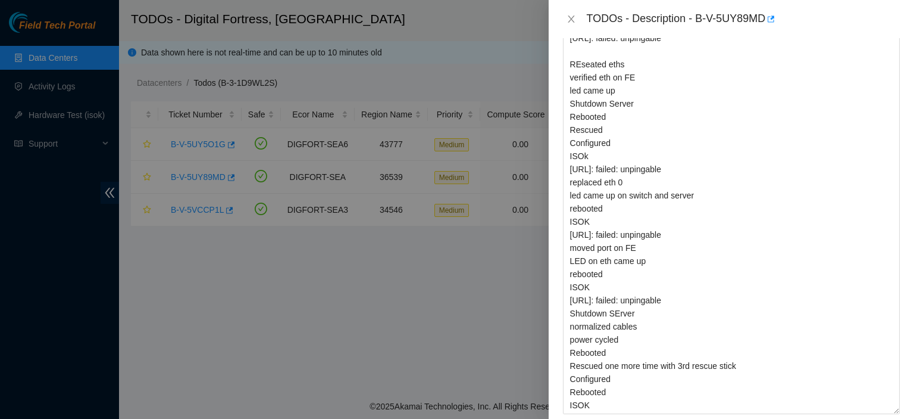
scroll to position [870, 0]
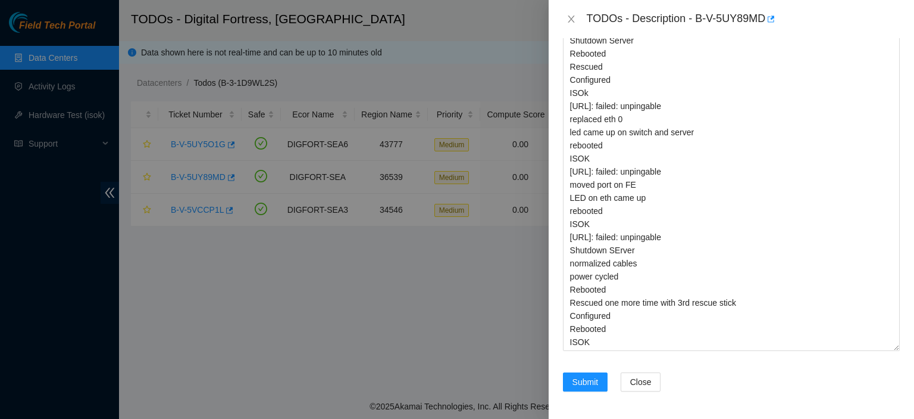
click at [895, 387] on div "Problem Type Hardware Sub Type Tier 1 - Secure Rack Number DF05.F.15 Machine Nu…" at bounding box center [732, 228] width 366 height 380
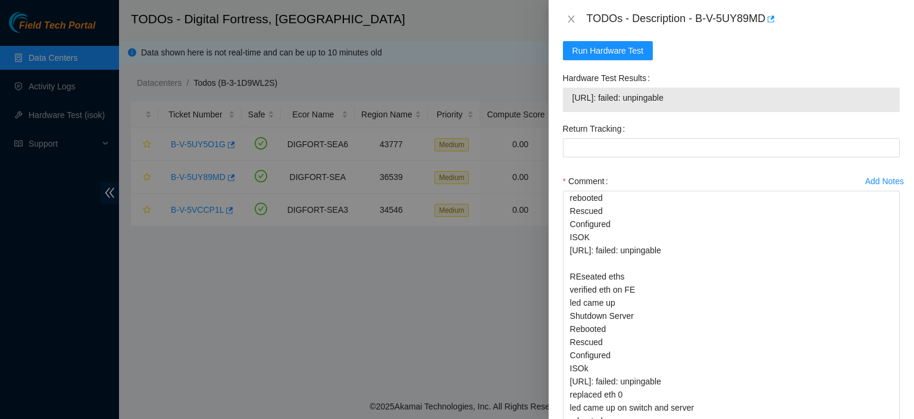
scroll to position [586, 0]
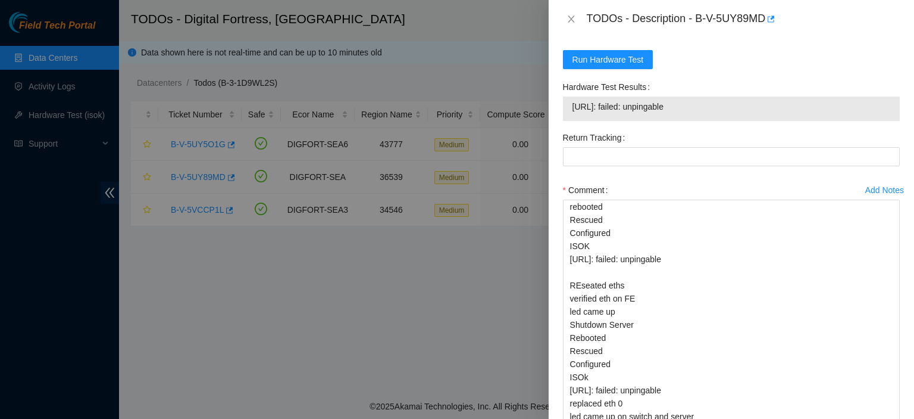
drag, startPoint x: 712, startPoint y: 108, endPoint x: 599, endPoint y: 120, distance: 113.1
click at [599, 120] on div "Hardware Test Results 184.28.50.223: failed: unpingable" at bounding box center [731, 102] width 346 height 51
copy tbody "184.28.50.223: failed: unpingable"
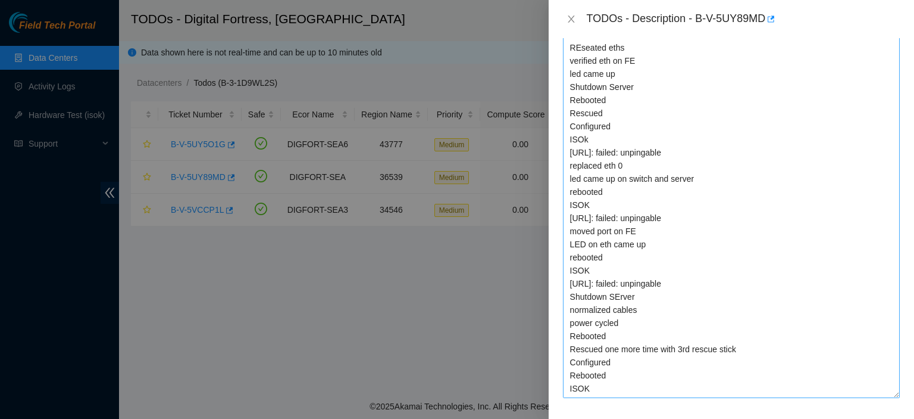
scroll to position [44, 0]
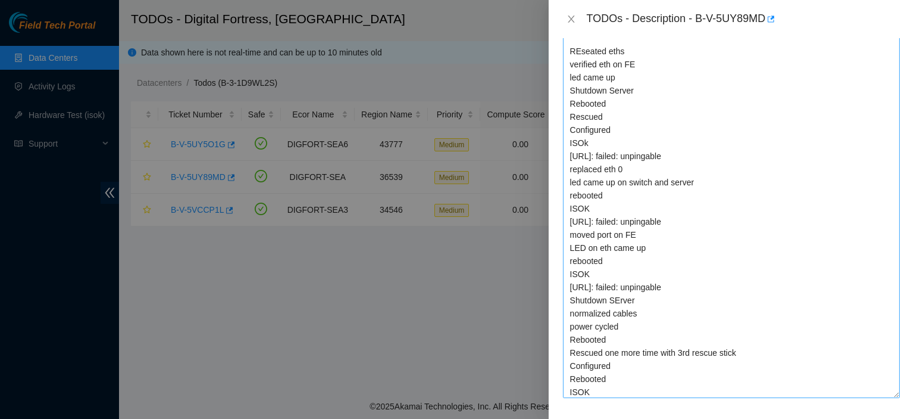
drag, startPoint x: 888, startPoint y: 347, endPoint x: 881, endPoint y: 396, distance: 49.9
click at [881, 396] on textarea "Connected Monitor Config came up Shutdown Server Rebooted ISOK 184.28.50.223: f…" at bounding box center [731, 156] width 337 height 482
click at [722, 392] on textarea "Connected Monitor Config came up Shutdown Server Rebooted ISOK 184.28.50.223: f…" at bounding box center [731, 157] width 337 height 485
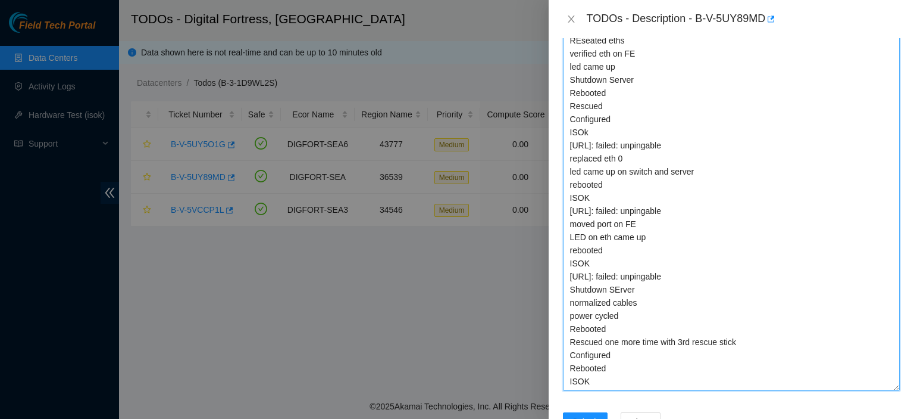
paste textarea "184.28.50.223: failed: unpingable"
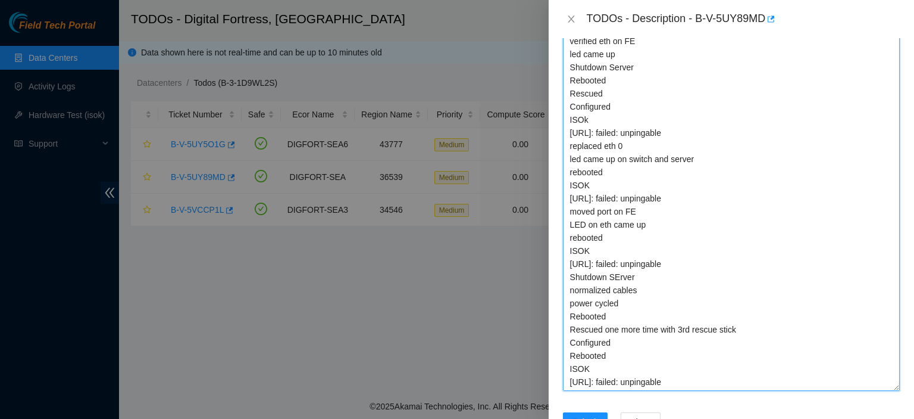
type textarea "Connected Monitor Config came up Shutdown Server Rebooted ISOK 184.28.50.223: f…"
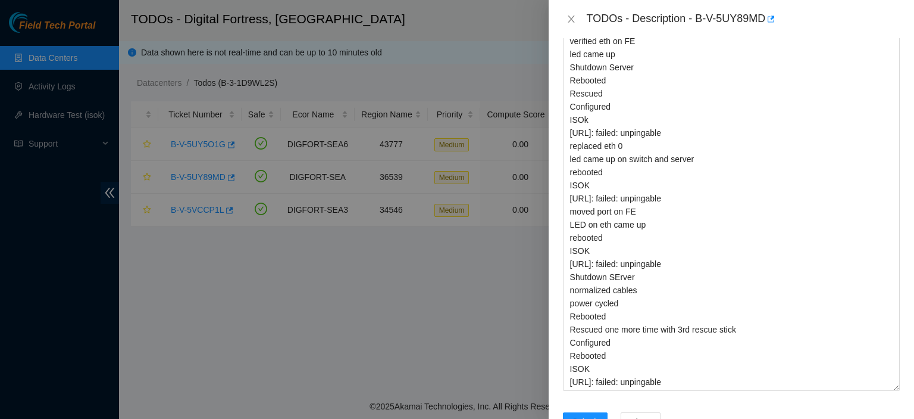
scroll to position [920, 0]
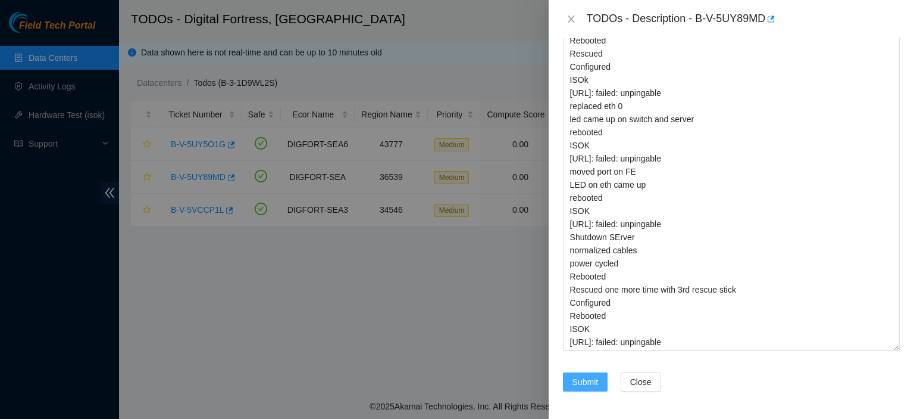
click at [584, 384] on span "Submit" at bounding box center [586, 381] width 26 height 13
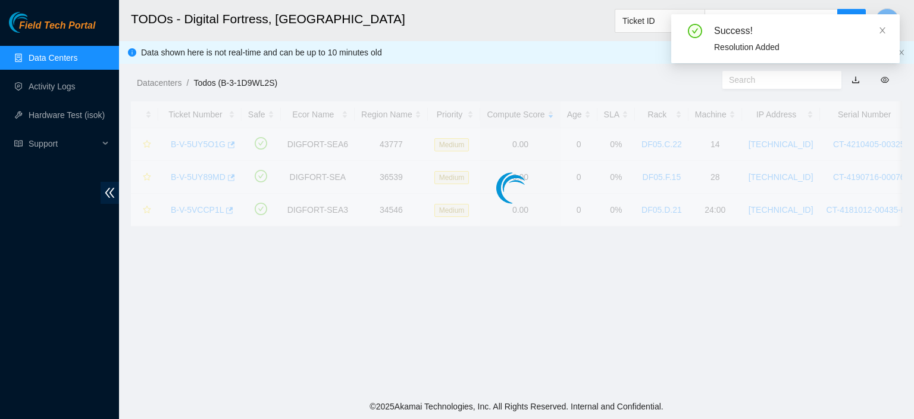
scroll to position [366, 0]
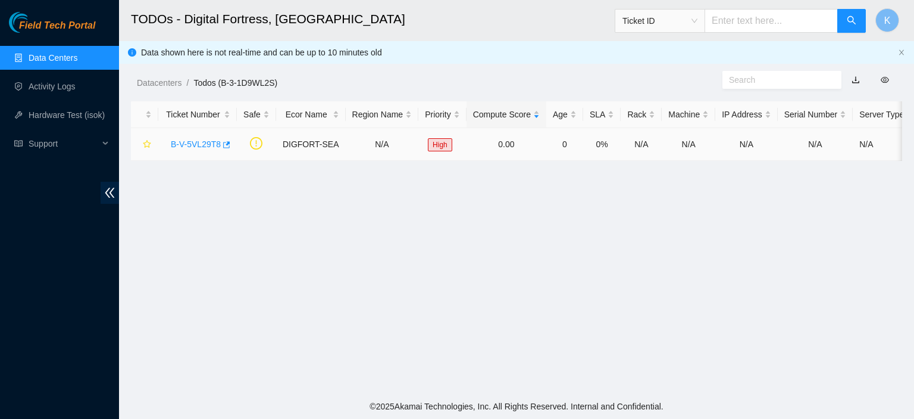
click at [180, 143] on link "B-V-5VL29T8" at bounding box center [196, 144] width 50 height 10
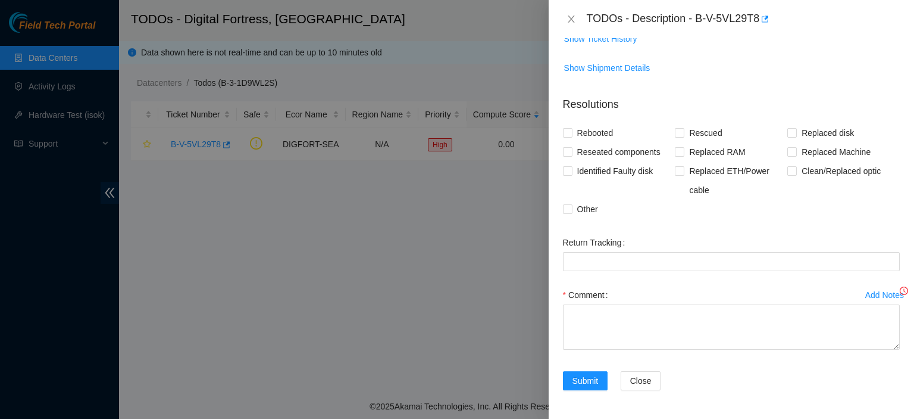
scroll to position [226, 0]
click at [180, 143] on div at bounding box center [457, 209] width 914 height 419
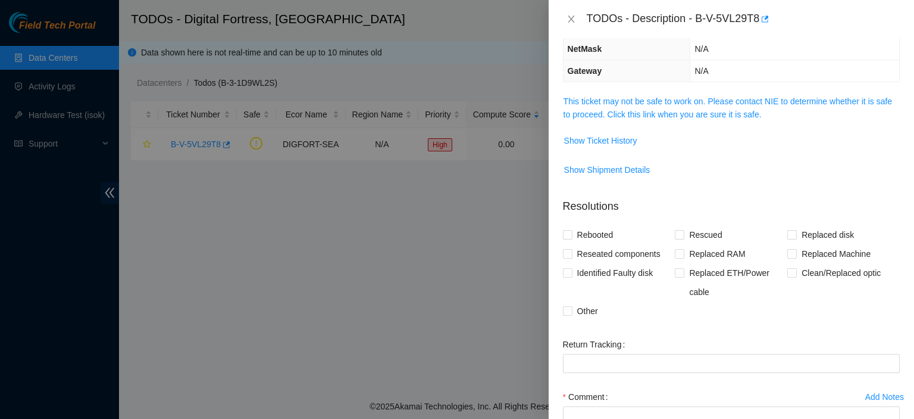
scroll to position [68, 0]
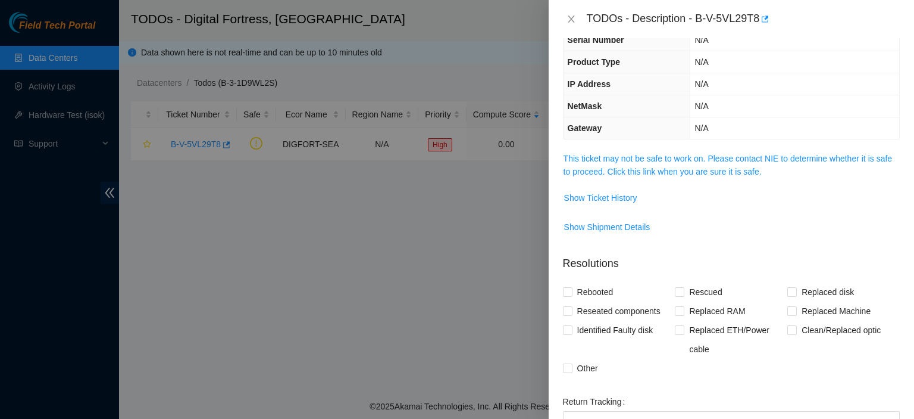
click at [603, 163] on span "This ticket may not be safe to work on. Please contact NIE to determine whether…" at bounding box center [732, 165] width 336 height 26
click at [617, 154] on link "This ticket may not be safe to work on. Please contact NIE to determine whether…" at bounding box center [728, 165] width 329 height 23
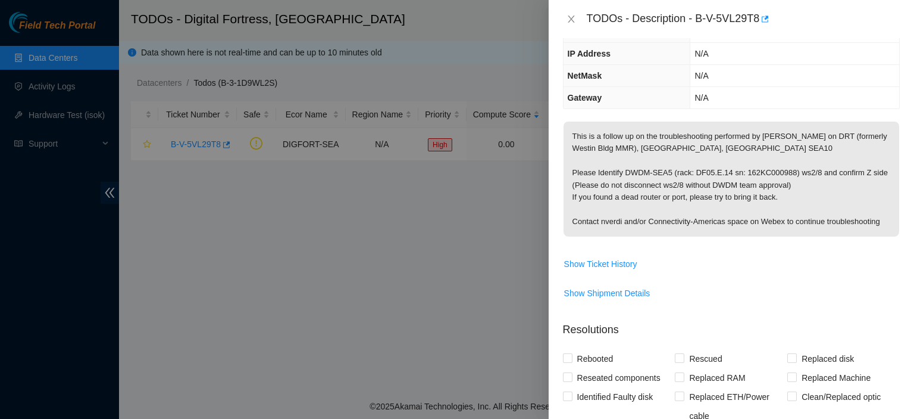
scroll to position [95, 0]
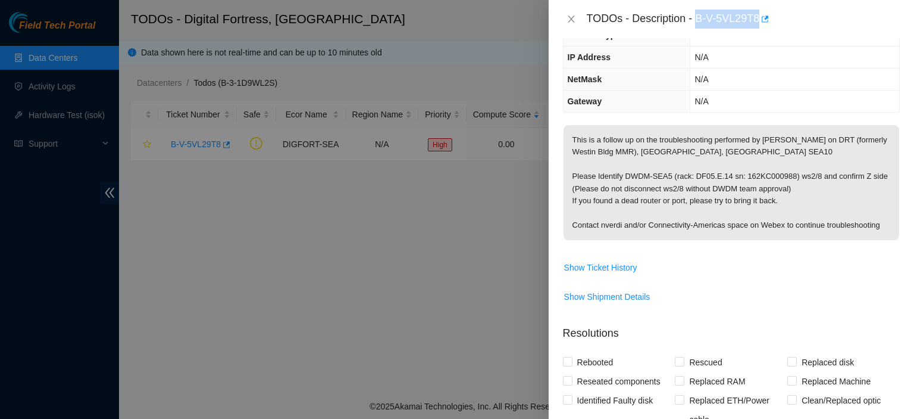
drag, startPoint x: 696, startPoint y: 20, endPoint x: 776, endPoint y: 16, distance: 80.5
click at [776, 16] on div "TODOs - Description - B-V-5VL29T8" at bounding box center [743, 19] width 313 height 19
copy div "B-V-5VL29T8"
click at [62, 63] on div at bounding box center [457, 209] width 914 height 419
click at [64, 89] on div at bounding box center [457, 209] width 914 height 419
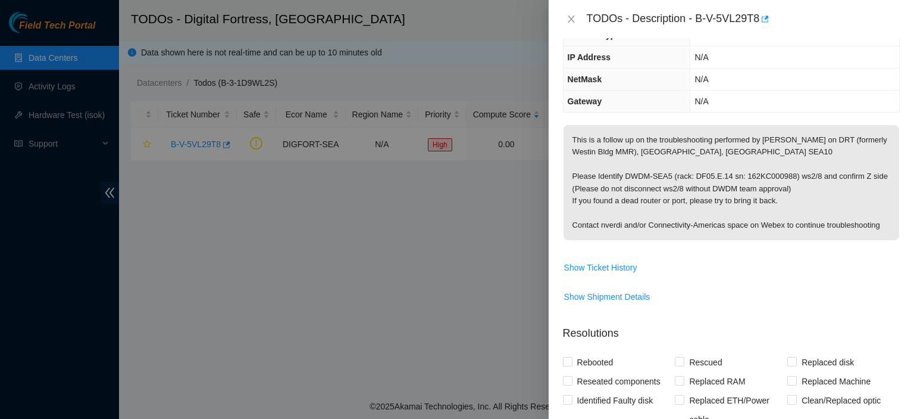
click at [71, 249] on div at bounding box center [457, 209] width 914 height 419
click at [574, 16] on icon "close" at bounding box center [572, 19] width 10 height 10
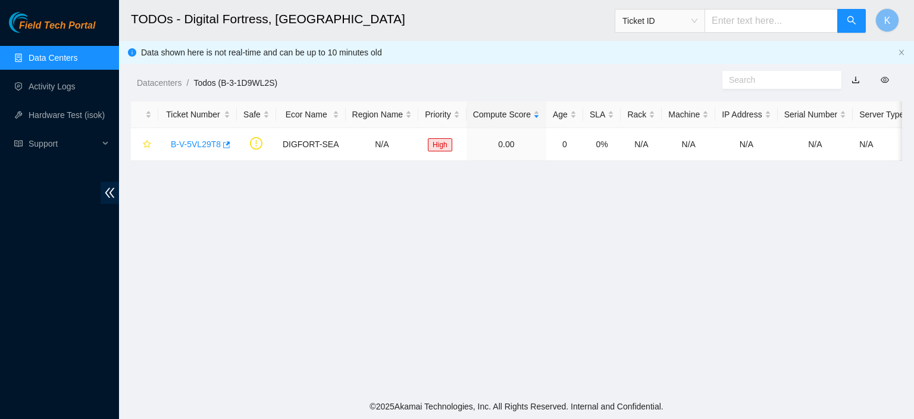
scroll to position [133, 0]
click at [71, 82] on link "Activity Logs" at bounding box center [52, 87] width 47 height 10
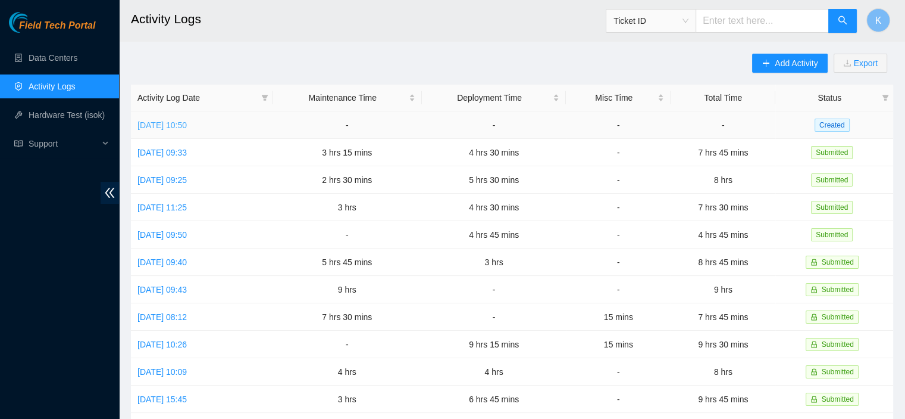
click at [187, 121] on link "Thu, 18 Sep 2025 10:50" at bounding box center [162, 125] width 49 height 10
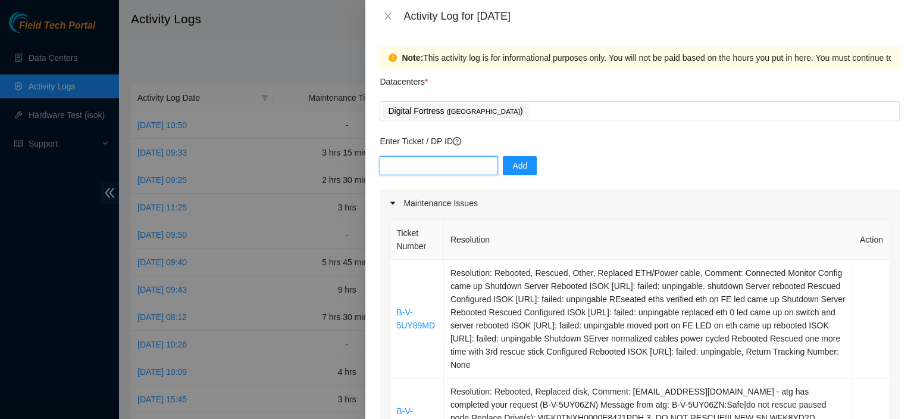
click at [455, 171] on input "text" at bounding box center [439, 165] width 118 height 19
paste input "B-V-5VL29T8"
type input "B-V-5VL29T8"
click at [515, 164] on span "Add" at bounding box center [520, 165] width 15 height 13
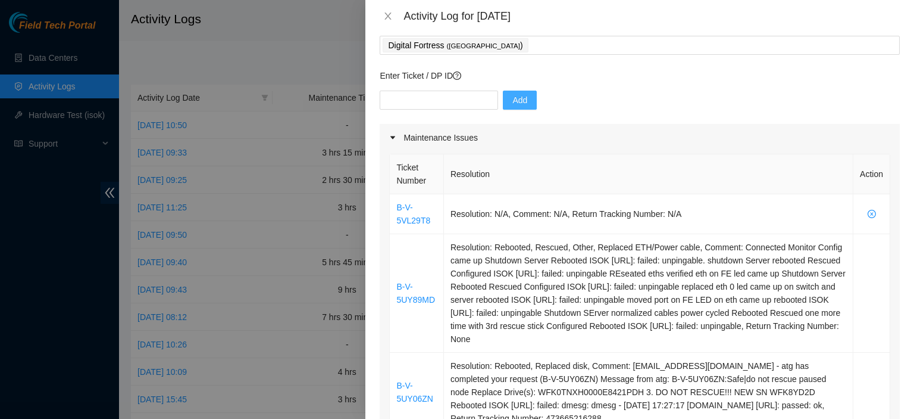
scroll to position [55, 0]
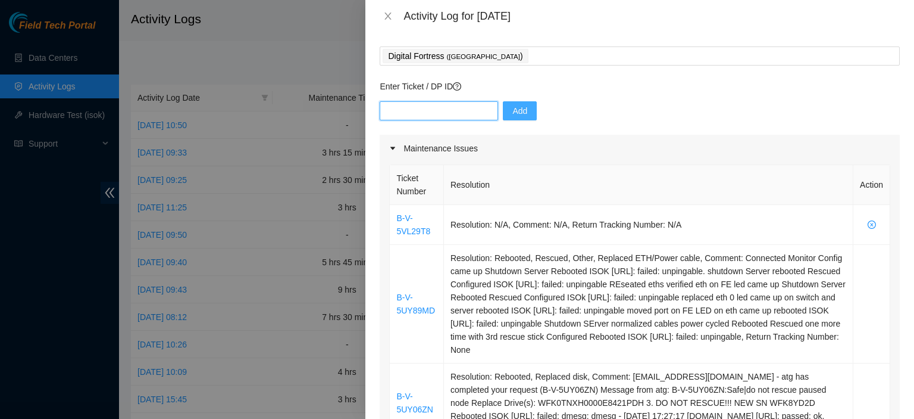
click at [449, 114] on input "text" at bounding box center [439, 110] width 118 height 19
paste input "DP80933"
type input "DP80933"
click at [513, 107] on span "Add" at bounding box center [520, 110] width 15 height 13
click at [435, 110] on input "text" at bounding box center [439, 110] width 118 height 19
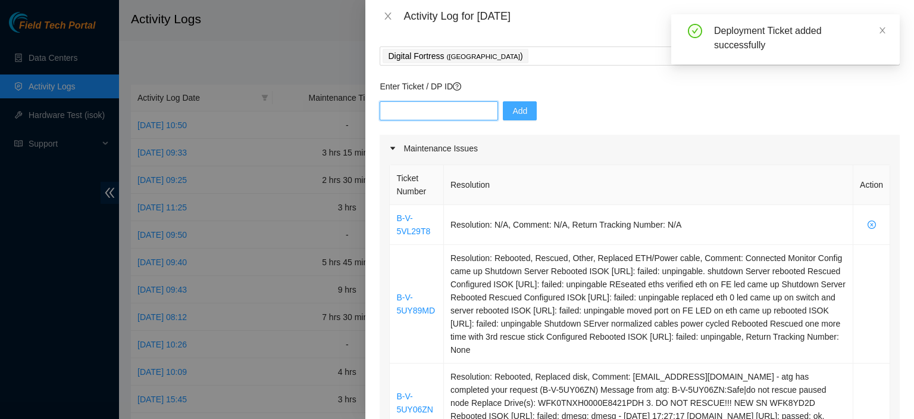
paste input "DP80933"
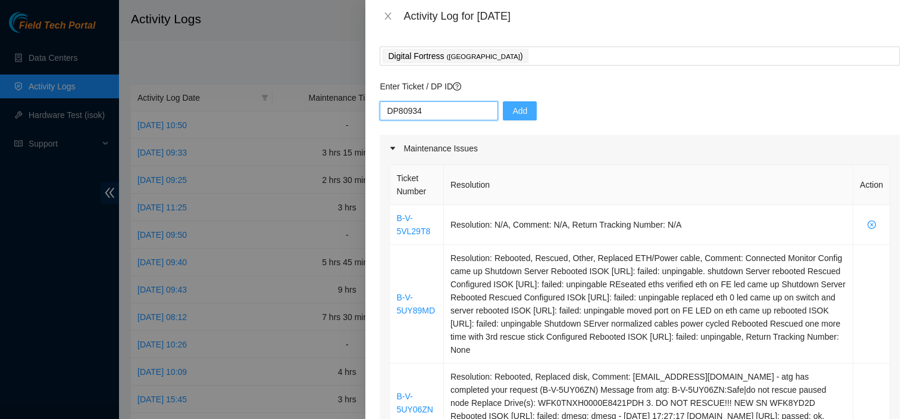
type input "DP80934"
click at [518, 109] on button "Add" at bounding box center [520, 110] width 34 height 19
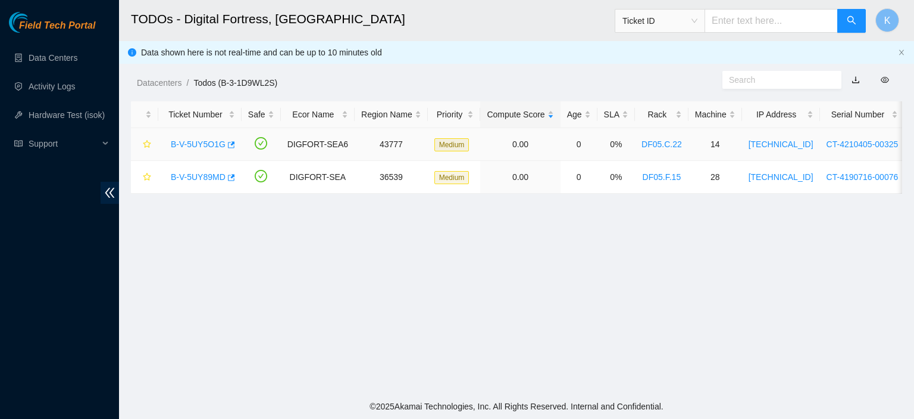
scroll to position [366, 0]
click at [202, 143] on link "B-V-5UY5O1G" at bounding box center [198, 144] width 55 height 10
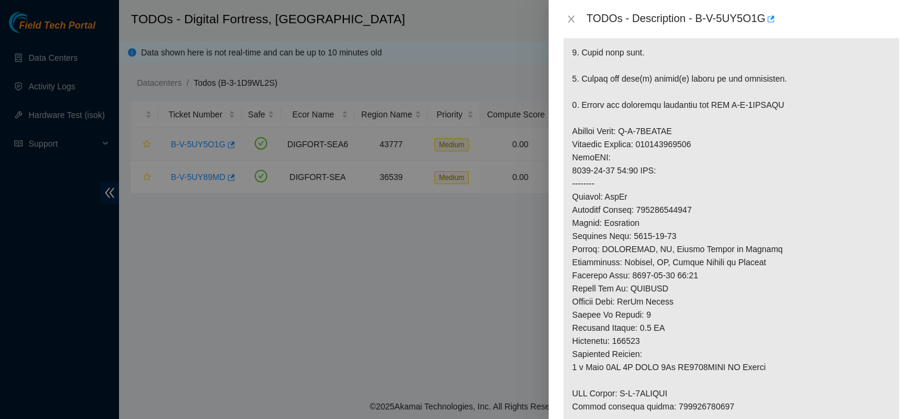
scroll to position [853, 0]
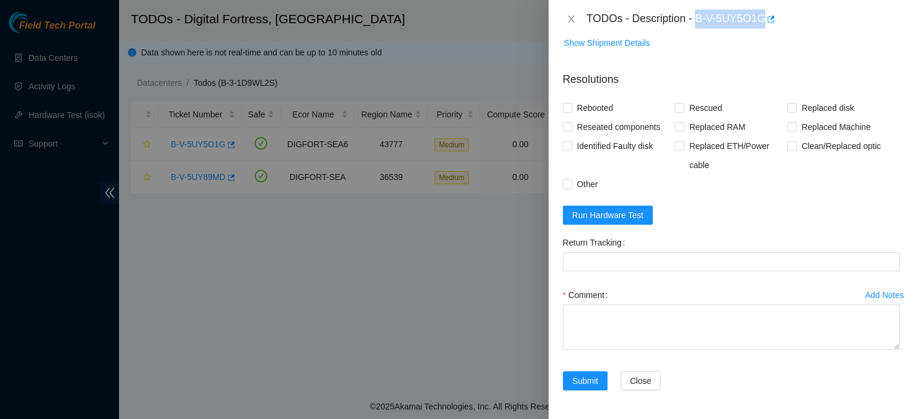
drag, startPoint x: 698, startPoint y: 20, endPoint x: 786, endPoint y: 19, distance: 88.1
click at [786, 19] on div "TODOs - Description - B-V-5UY5O1G" at bounding box center [743, 19] width 313 height 19
copy div "B-V-5UY5O1G"
click at [588, 395] on div "Submit" at bounding box center [587, 387] width 58 height 33
click at [788, 111] on input "Replaced disk" at bounding box center [792, 107] width 8 height 8
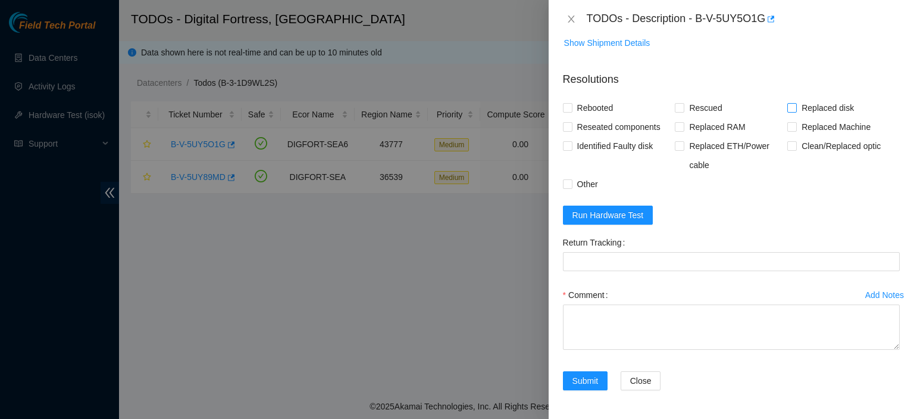
checkbox input "true"
click at [569, 113] on span at bounding box center [568, 108] width 10 height 10
click at [569, 111] on input "Rebooted" at bounding box center [567, 107] width 8 height 8
checkbox input "true"
click at [875, 352] on div "Comment" at bounding box center [731, 320] width 337 height 71
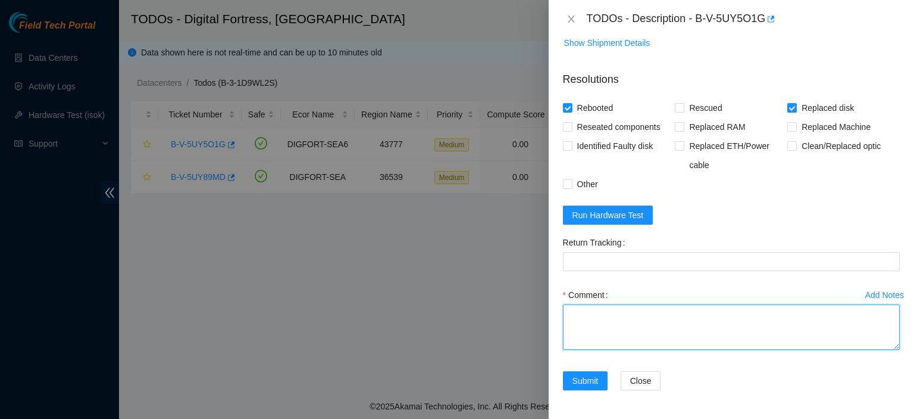
click at [704, 338] on textarea "Comment" at bounding box center [731, 326] width 337 height 45
paste textarea "kbbyrne23@gmail.com - atg has completed your request (B-V-5UY5O1G) Message from…"
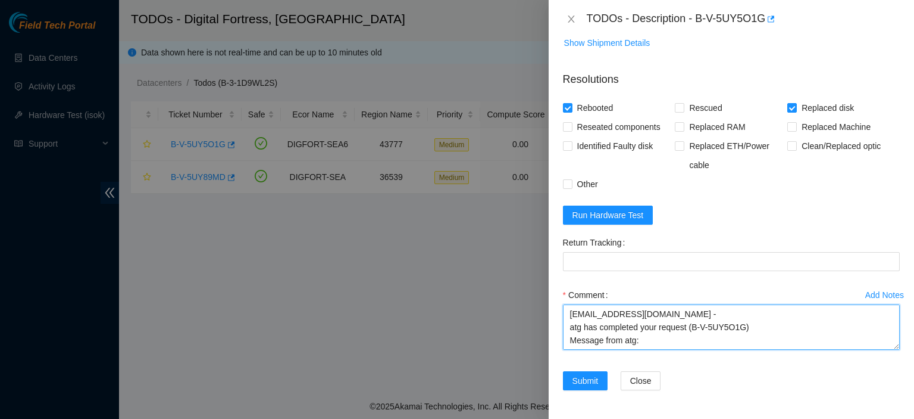
scroll to position [10, 0]
type textarea "kbbyrne23@gmail.com - atg has completed your request (B-V-5UY5O1G) Message from…"
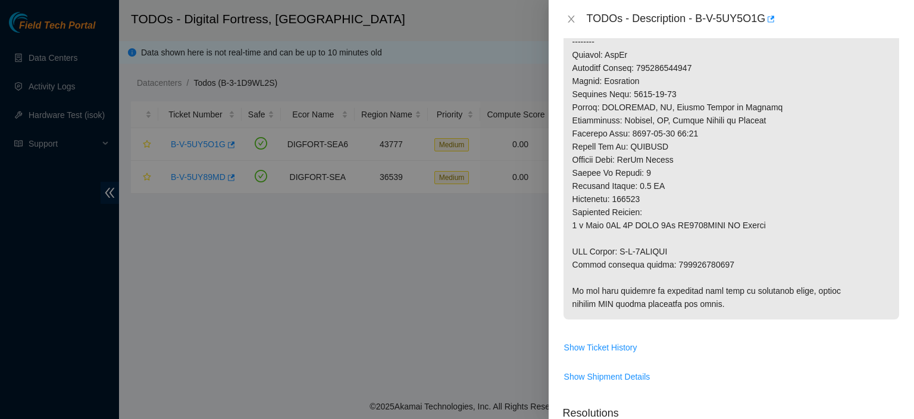
scroll to position [516, 0]
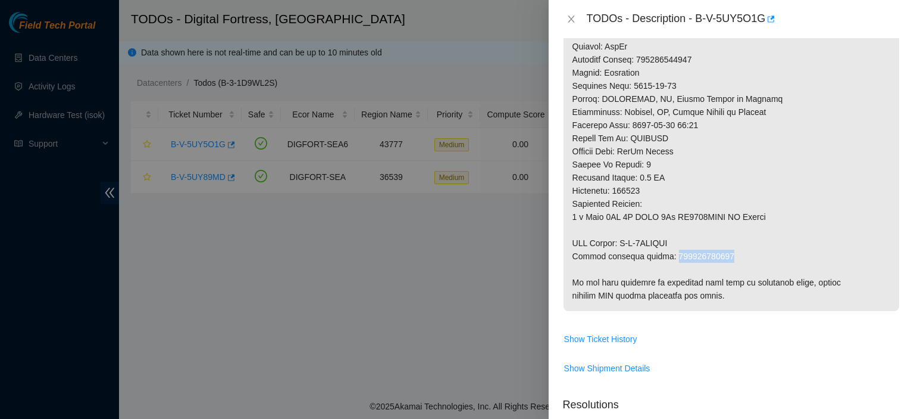
drag, startPoint x: 663, startPoint y: 268, endPoint x: 734, endPoint y: 273, distance: 71.0
click at [734, 273] on p at bounding box center [732, 7] width 336 height 607
copy p "463470052099"
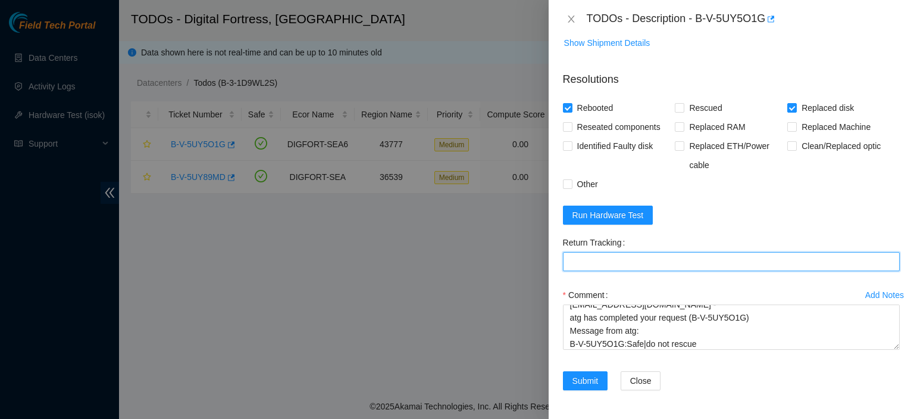
click at [634, 267] on Tracking "Return Tracking" at bounding box center [731, 261] width 337 height 19
paste Tracking "463470052099"
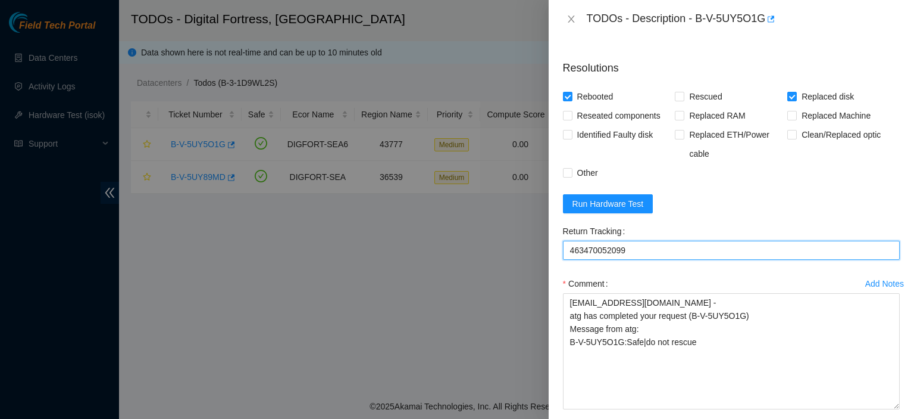
scroll to position [0, 0]
drag, startPoint x: 886, startPoint y: 345, endPoint x: 866, endPoint y: 419, distance: 77.1
click at [866, 418] on html "Field Tech Portal Data Centers Activity Logs Hardware Test (isok) Support TODOs…" at bounding box center [457, 209] width 914 height 419
type Tracking "463470052099"
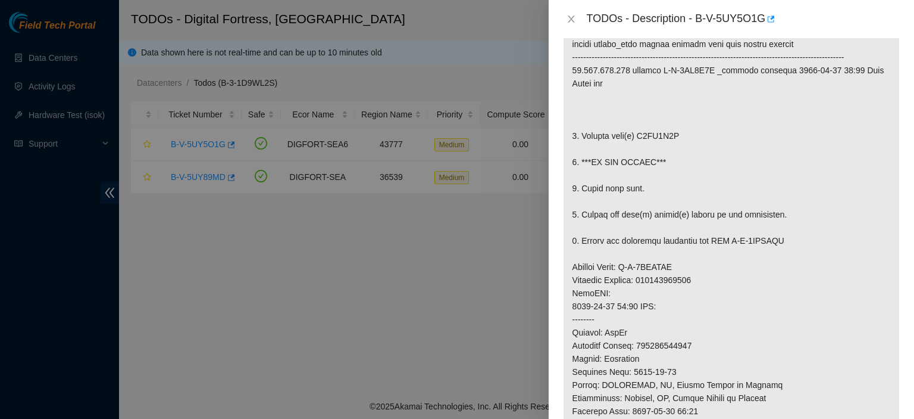
scroll to position [229, 0]
drag, startPoint x: 581, startPoint y: 151, endPoint x: 664, endPoint y: 185, distance: 89.4
click at [664, 185] on p at bounding box center [732, 294] width 336 height 607
copy p "Replace disk(s) V1JD3A2H 2. ***DO NOT RESCUE***"
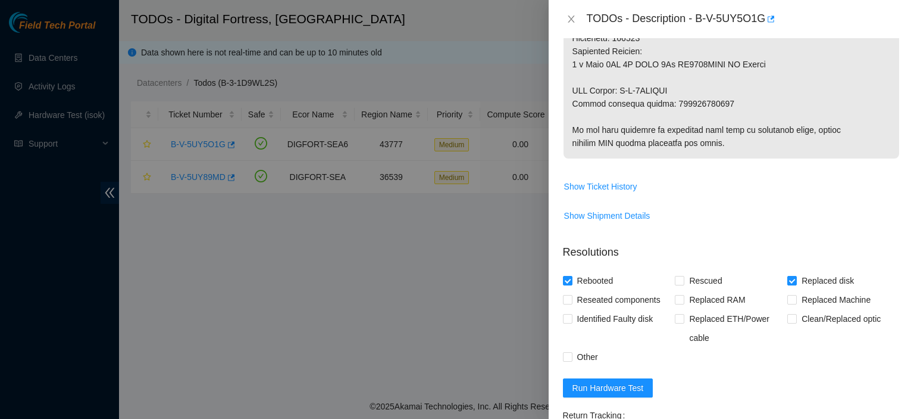
scroll to position [927, 0]
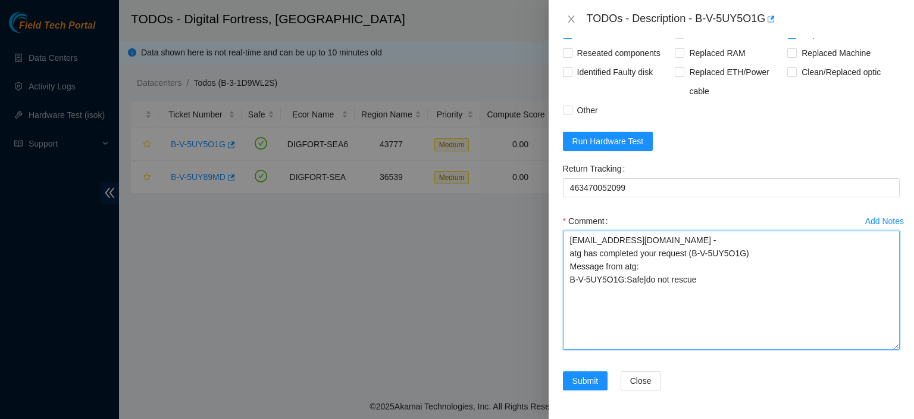
click at [713, 304] on textarea "kbbyrne23@gmail.com - atg has completed your request (B-V-5UY5O1G) Message from…" at bounding box center [731, 289] width 337 height 119
paste textarea "Replace disk(s) V1JD3A2H 2. ***DO NOT RESCUE***"
click at [611, 302] on textarea "kbbyrne23@gmail.com - atg has completed your request (B-V-5UY5O1G) Message from…" at bounding box center [731, 289] width 337 height 119
click at [679, 325] on textarea "kbbyrne23@gmail.com - atg has completed your request (B-V-5UY5O1G) Message from…" at bounding box center [731, 289] width 337 height 119
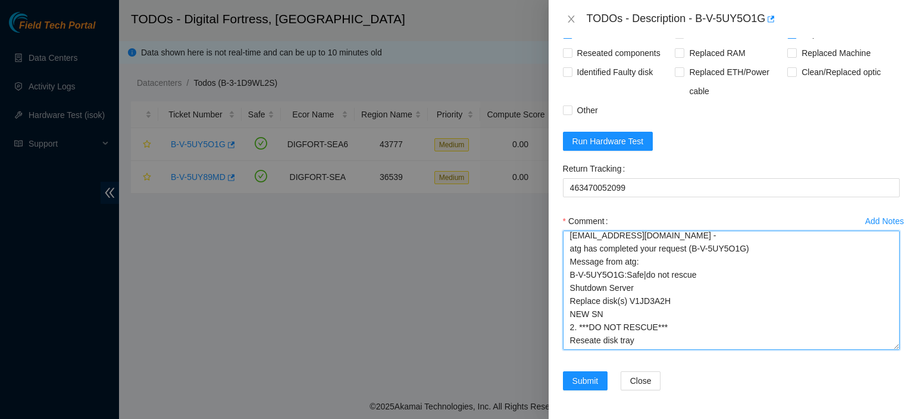
click at [599, 338] on textarea "kbbyrne23@gmail.com - atg has completed your request (B-V-5UY5O1G) Message from…" at bounding box center [731, 289] width 337 height 119
click at [598, 331] on textarea "kbbyrne23@gmail.com - atg has completed your request (B-V-5UY5O1G) Message from…" at bounding box center [731, 289] width 337 height 119
click at [675, 336] on textarea "kbbyrne23@gmail.com - atg has completed your request (B-V-5UY5O1G) Message from…" at bounding box center [731, 289] width 337 height 119
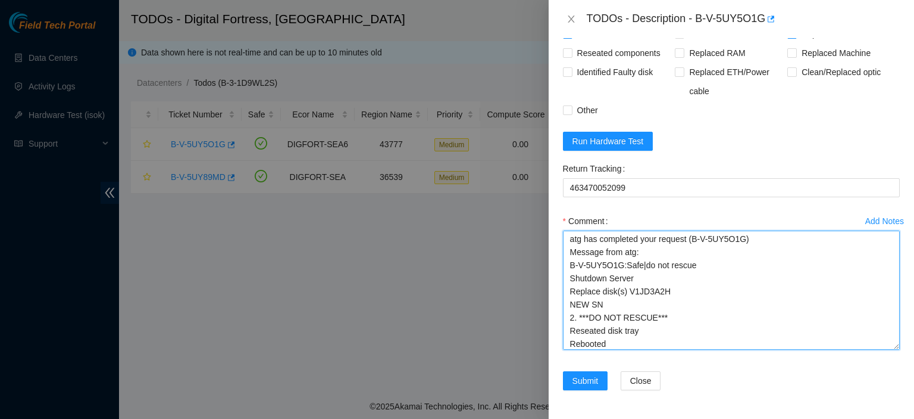
scroll to position [27, 0]
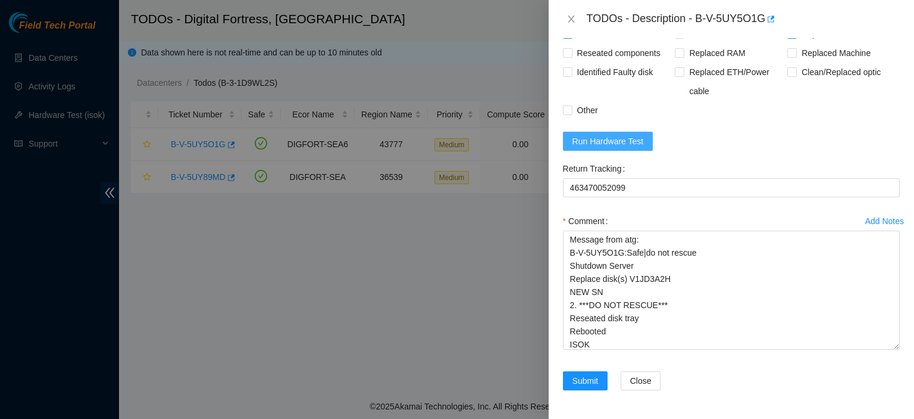
click at [611, 141] on span "Run Hardware Test" at bounding box center [608, 141] width 71 height 13
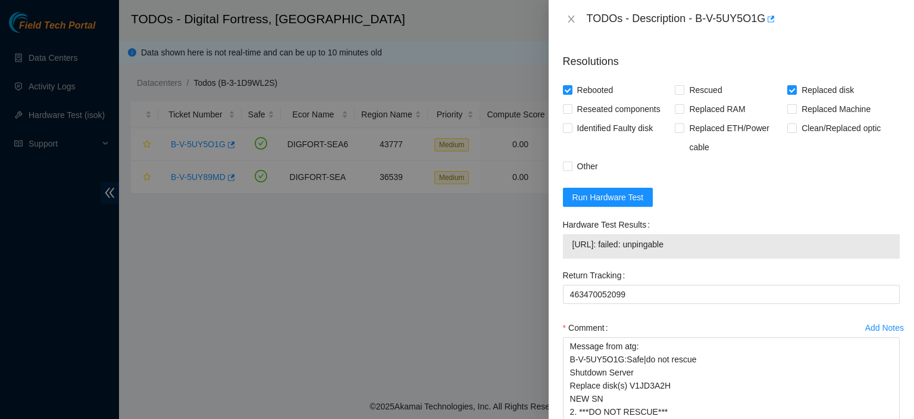
scroll to position [863, 0]
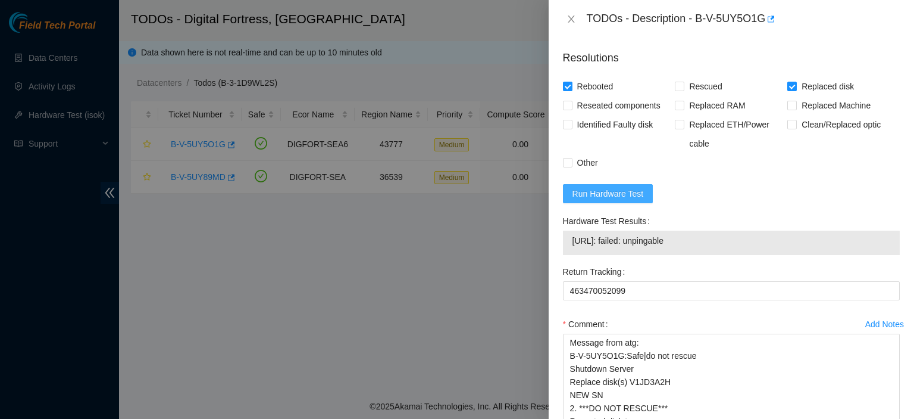
click at [632, 200] on span "Run Hardware Test" at bounding box center [608, 193] width 71 height 13
drag, startPoint x: 693, startPoint y: 254, endPoint x: 573, endPoint y: 252, distance: 119.7
click at [573, 247] on span "23.213.159.145: passed: ok" at bounding box center [732, 240] width 318 height 13
copy span "23.213.159.145: passed: ok"
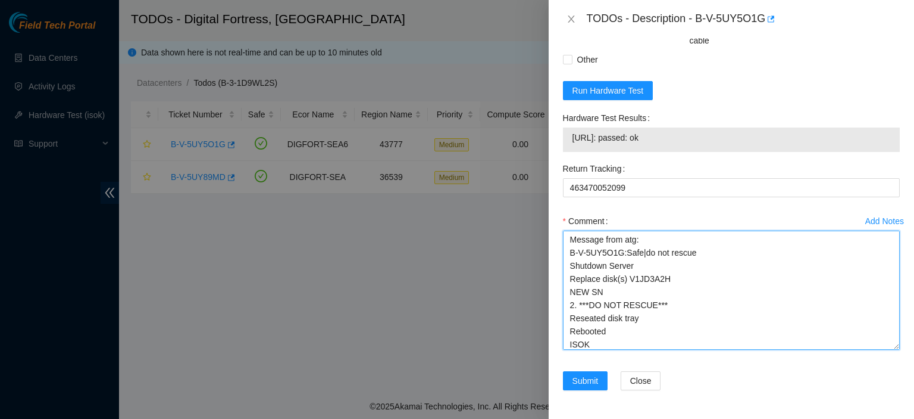
click at [592, 346] on textarea "kbbyrne23@gmail.com - atg has completed your request (B-V-5UY5O1G) Message from…" at bounding box center [731, 289] width 337 height 119
paste textarea "23.213.159.145: passed: ok"
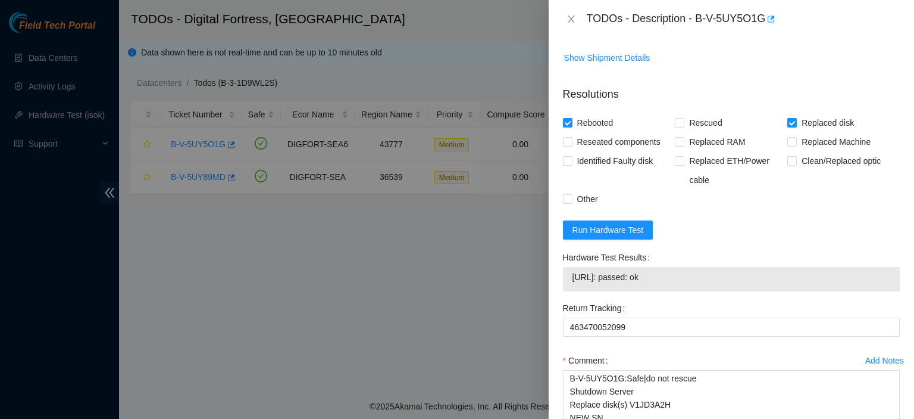
scroll to position [978, 0]
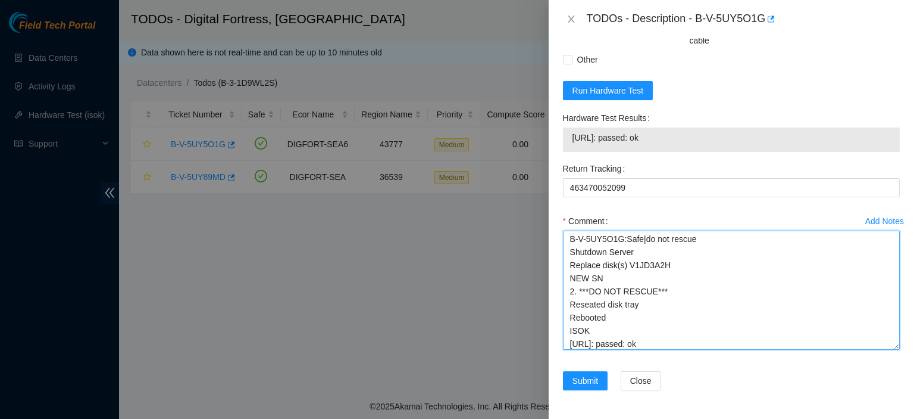
click at [617, 282] on textarea "kbbyrne23@gmail.com - atg has completed your request (B-V-5UY5O1G) Message from…" at bounding box center [731, 289] width 337 height 119
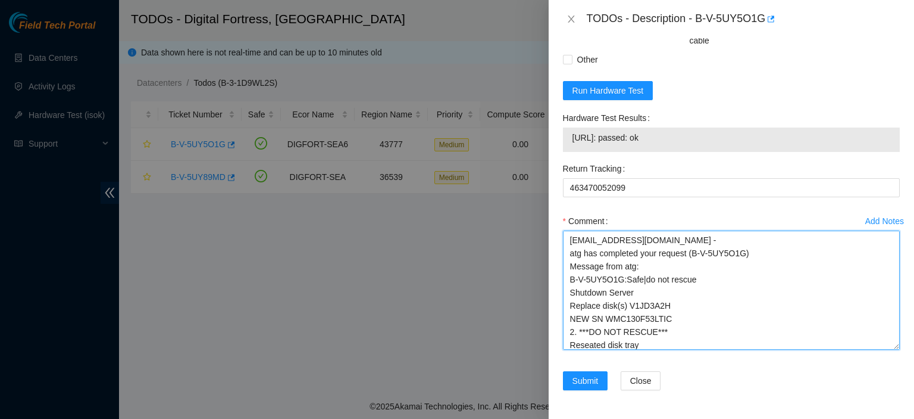
scroll to position [70, 0]
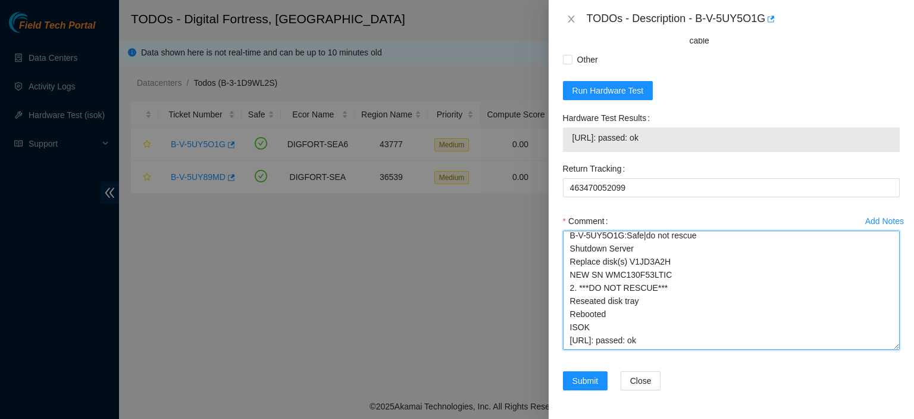
click at [755, 307] on textarea "kbbyrne23@gmail.com - atg has completed your request (B-V-5UY5O1G) Message from…" at bounding box center [731, 289] width 337 height 119
drag, startPoint x: 635, startPoint y: 329, endPoint x: 647, endPoint y: 329, distance: 11.3
click at [647, 329] on textarea "kbbyrne23@gmail.com - atg has completed your request (B-V-5UY5O1G) Message from…" at bounding box center [731, 289] width 337 height 119
click at [728, 324] on textarea "kbbyrne23@gmail.com - atg has completed your request (B-V-5UY5O1G) Message from…" at bounding box center [731, 289] width 337 height 119
drag, startPoint x: 648, startPoint y: 328, endPoint x: 677, endPoint y: 328, distance: 29.2
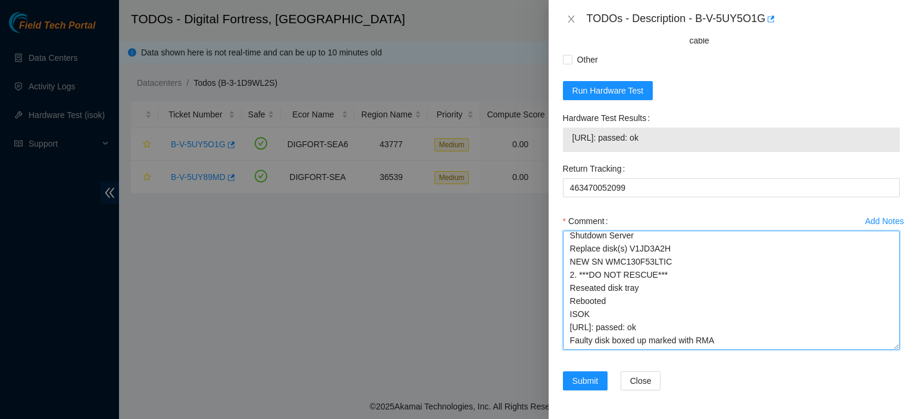
click at [677, 328] on textarea "kbbyrne23@gmail.com - atg has completed your request (B-V-5UY5O1G) Message from…" at bounding box center [731, 289] width 337 height 119
click at [698, 326] on textarea "kbbyrne23@gmail.com - atg has completed your request (B-V-5UY5O1G) Message from…" at bounding box center [731, 289] width 337 height 119
type textarea "kbbyrne23@gmail.com - atg has completed your request (B-V-5UY5O1G) Message from…"
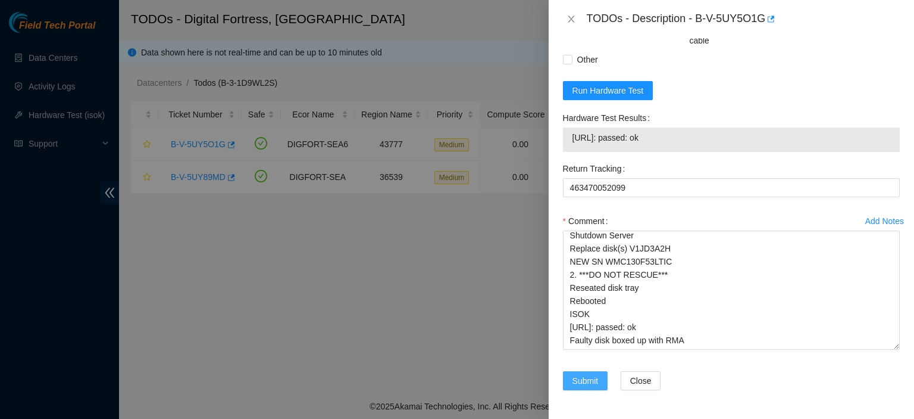
click at [570, 380] on button "Submit" at bounding box center [585, 380] width 45 height 19
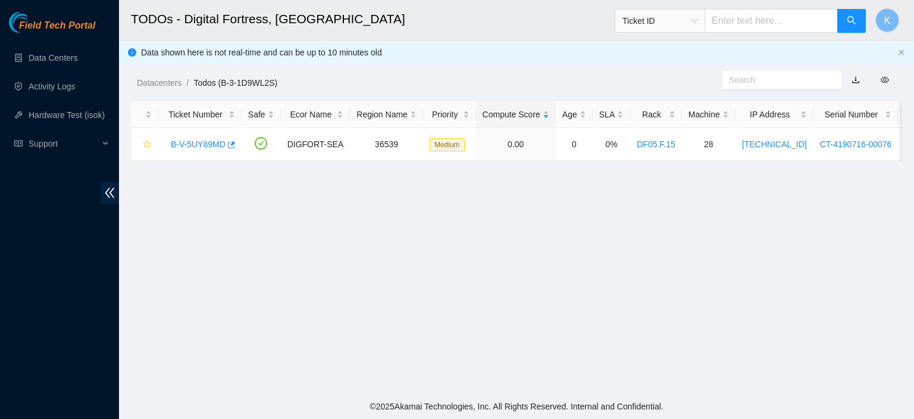
scroll to position [366, 0]
click at [39, 63] on link "Data Centers" at bounding box center [53, 58] width 49 height 10
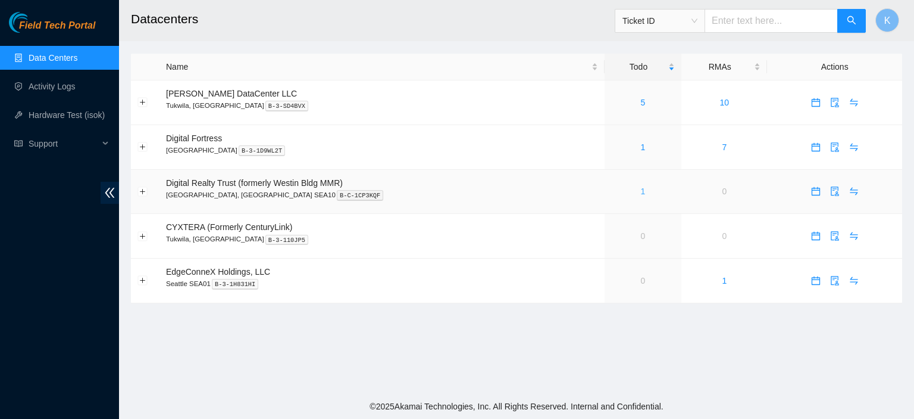
click at [641, 191] on link "1" at bounding box center [643, 191] width 5 height 10
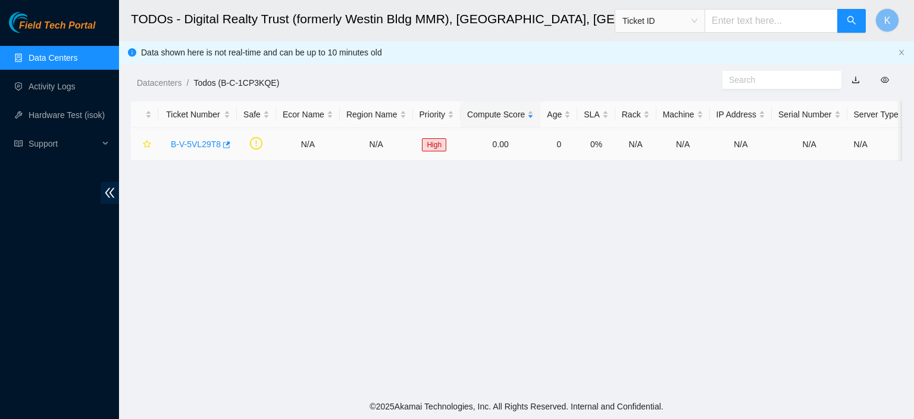
click at [196, 143] on link "B-V-5VL29T8" at bounding box center [196, 144] width 50 height 10
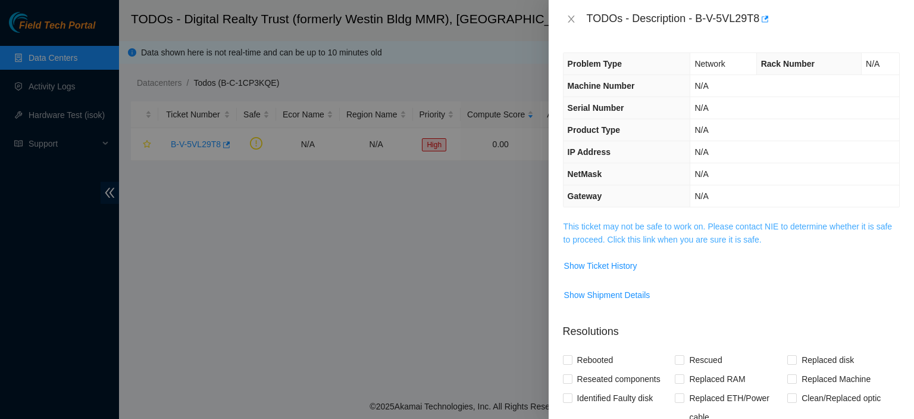
click at [607, 223] on link "This ticket may not be safe to work on. Please contact NIE to determine whether…" at bounding box center [728, 232] width 329 height 23
